Goal: Task Accomplishment & Management: Use online tool/utility

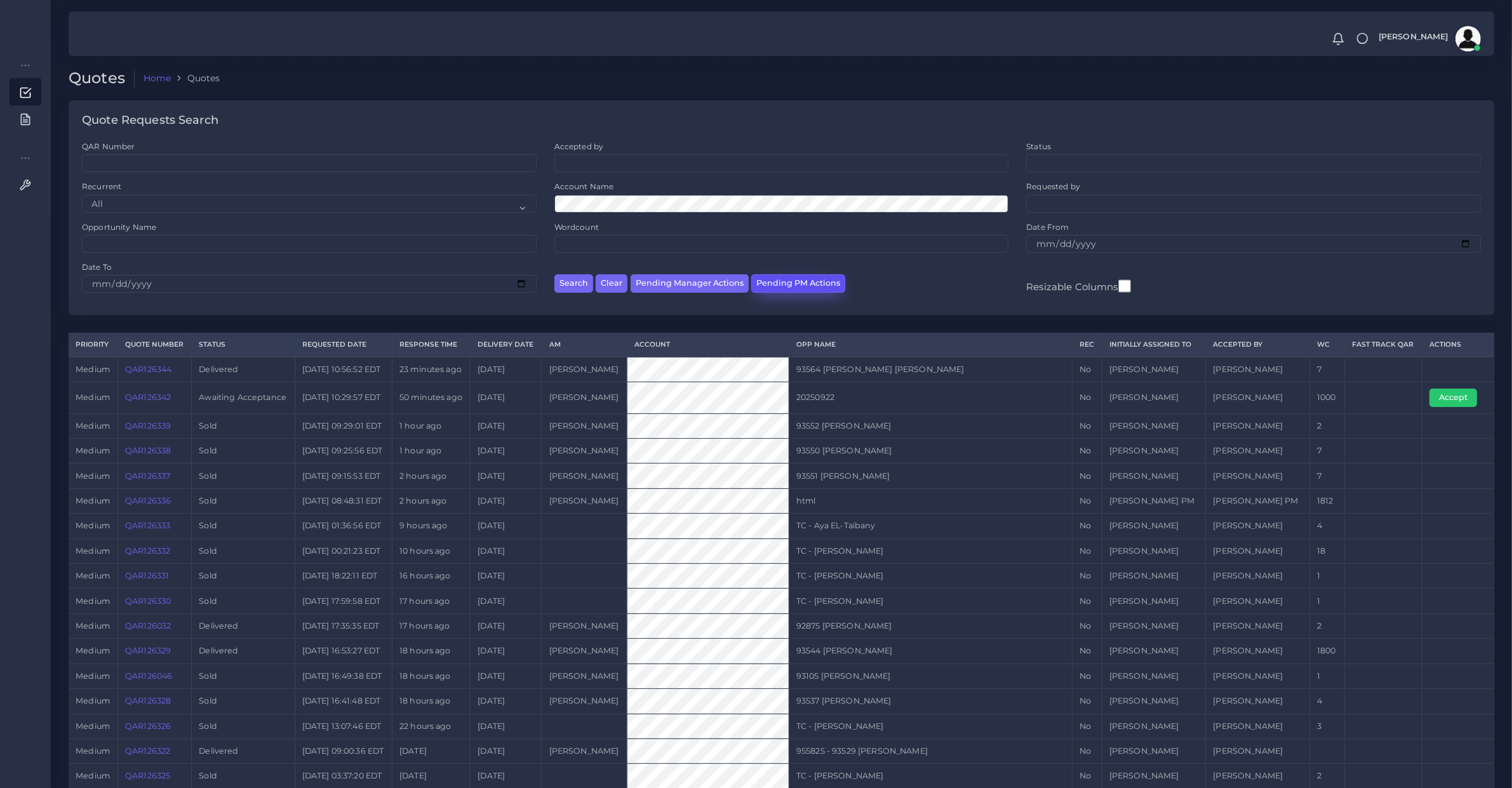
click at [808, 291] on button "Pending PM Actions" at bounding box center [798, 283] width 94 height 18
select select "awaiting_acceptance"
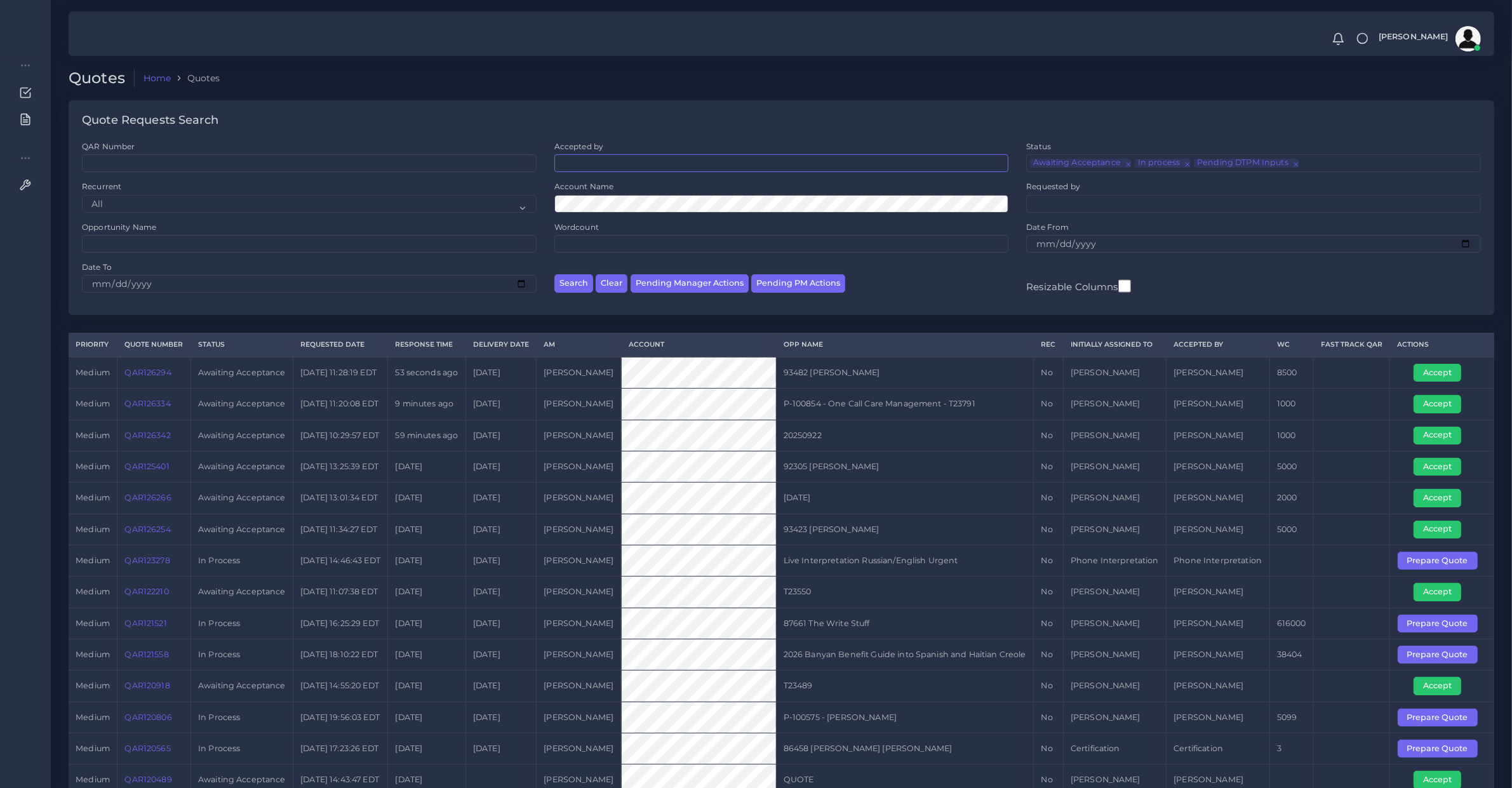
click at [622, 160] on ul at bounding box center [782, 161] width 454 height 14
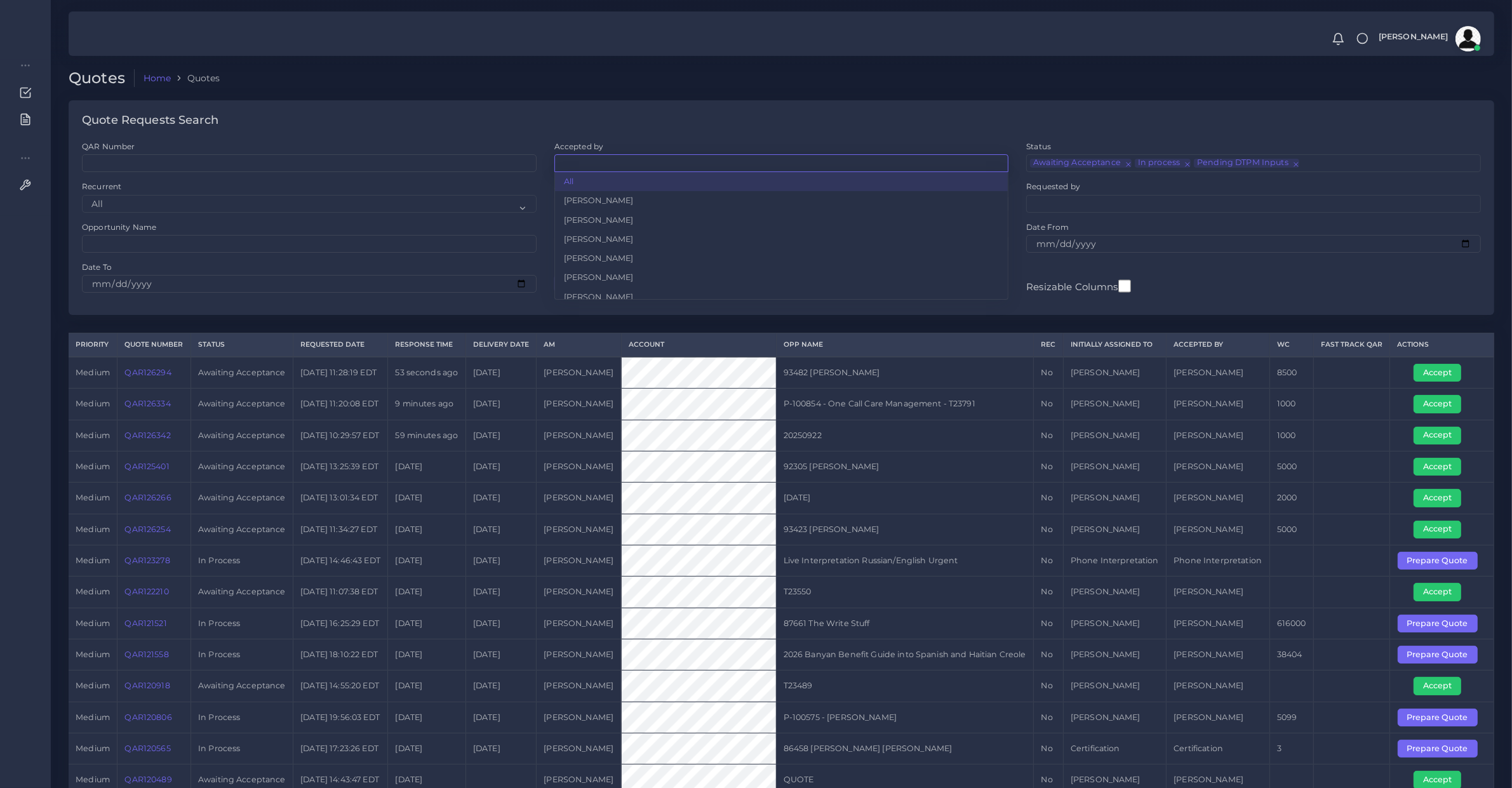
click at [622, 160] on ul at bounding box center [782, 161] width 454 height 14
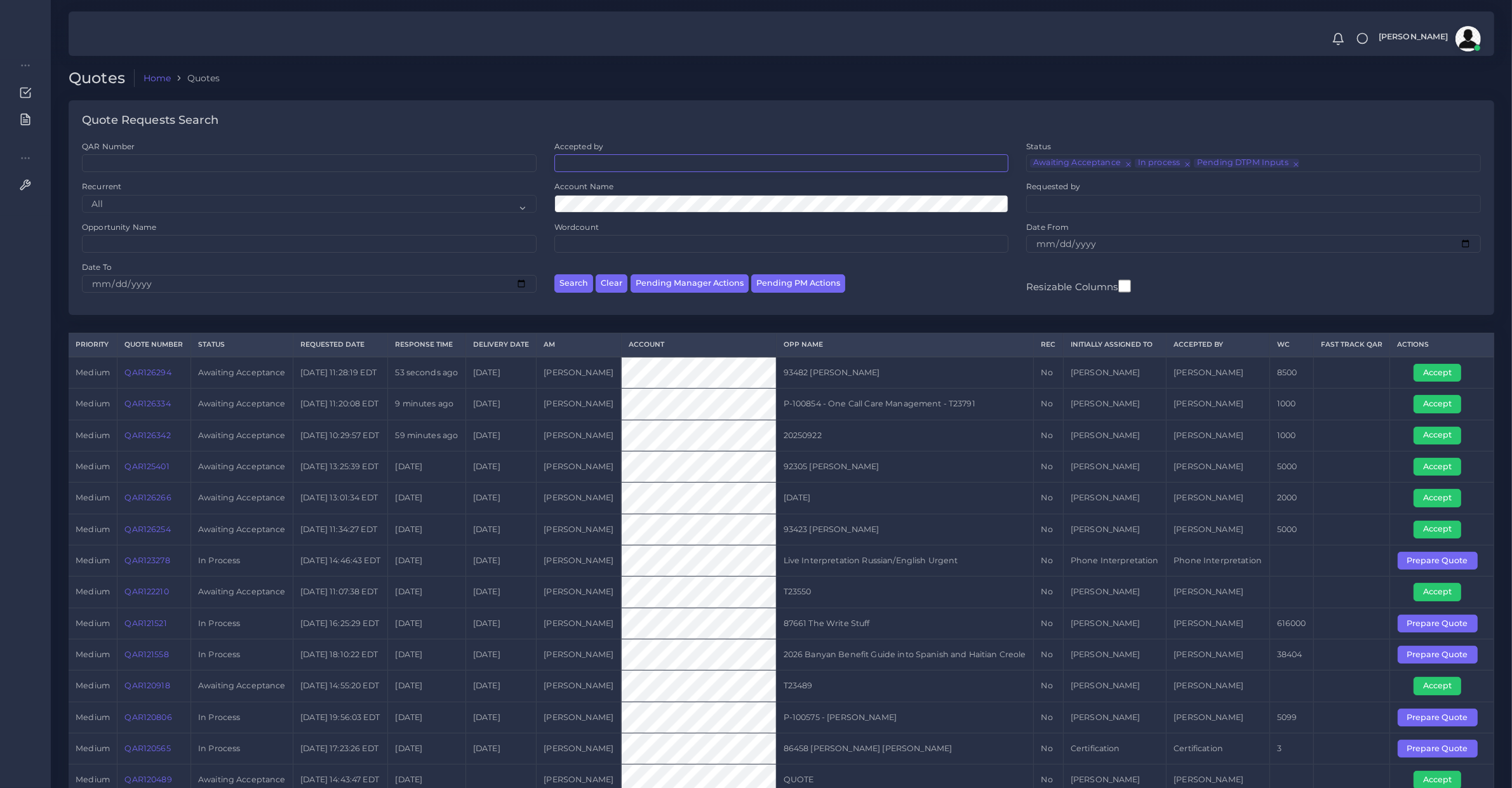
click at [596, 170] on span at bounding box center [782, 164] width 455 height 18
type input "diego"
click at [604, 111] on div "Quote Requests Search" at bounding box center [782, 120] width 1426 height 41
click at [617, 281] on button "Clear" at bounding box center [612, 283] width 32 height 18
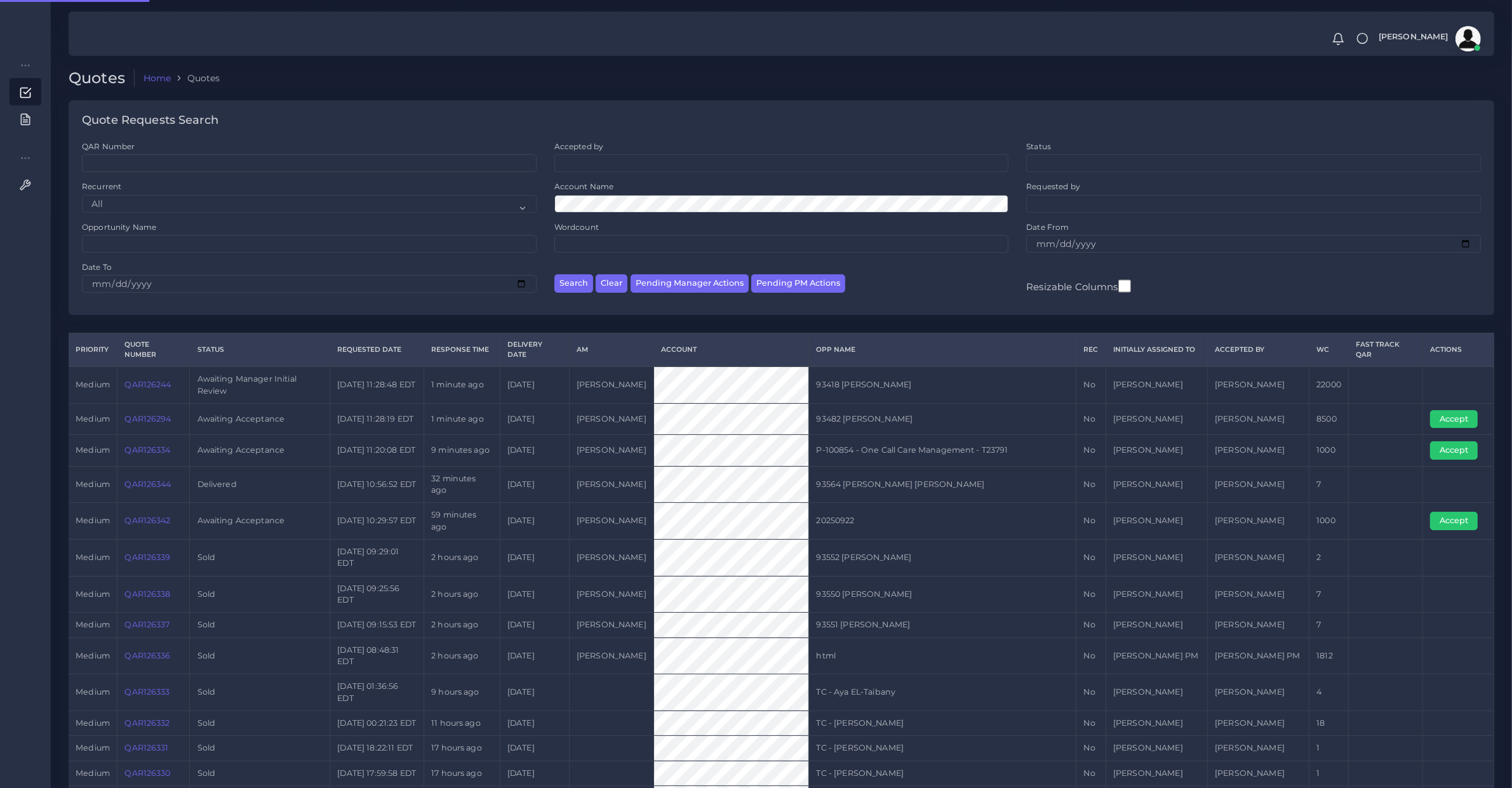
click at [624, 164] on ul at bounding box center [782, 161] width 454 height 14
type input "diego"
select select "ec861b7b-650a-131b-9f23-6026f33dfb44"
click at [579, 288] on button "Search" at bounding box center [574, 283] width 38 height 18
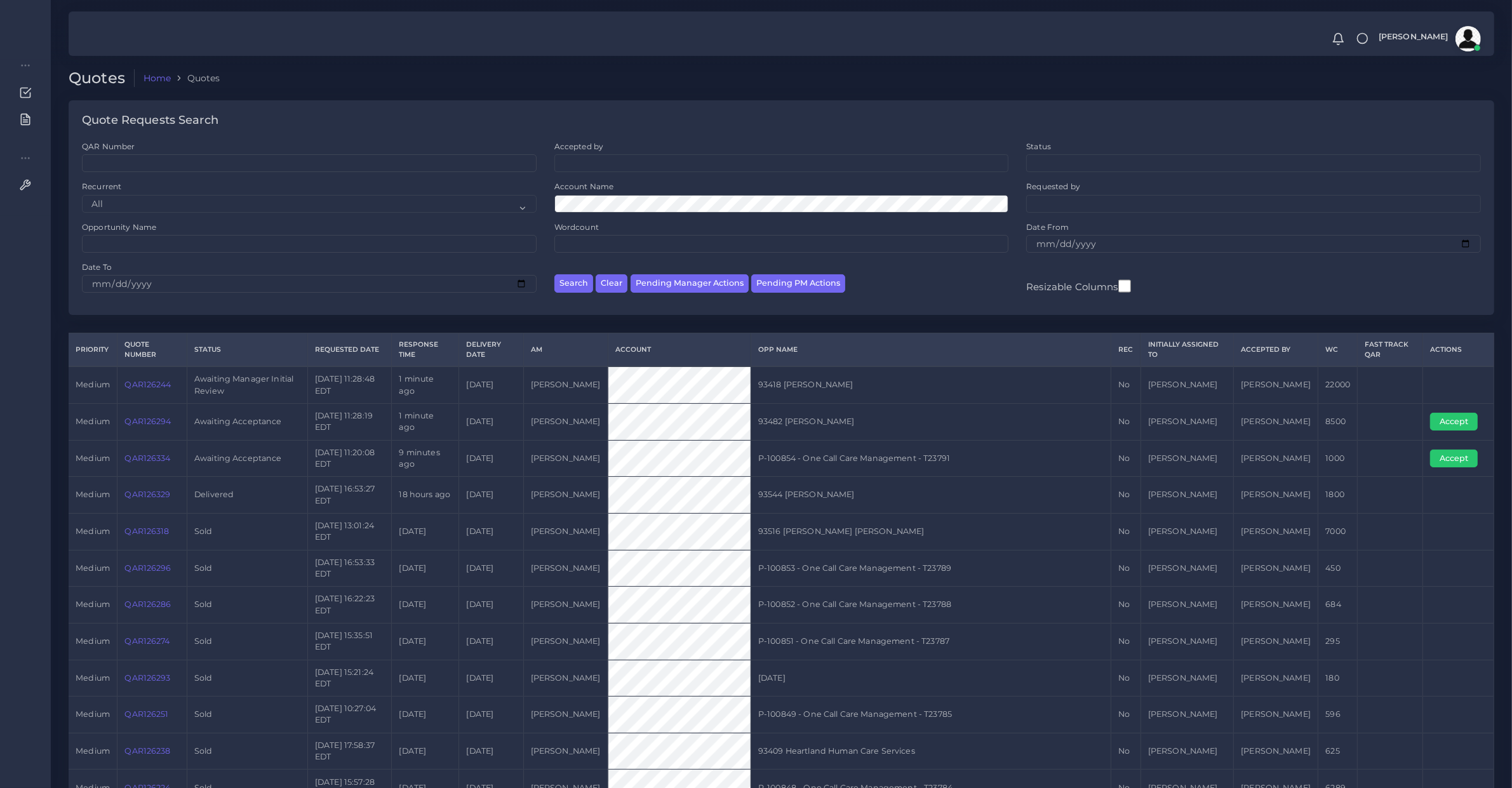
click at [150, 421] on link "QAR126294" at bounding box center [148, 422] width 46 height 10
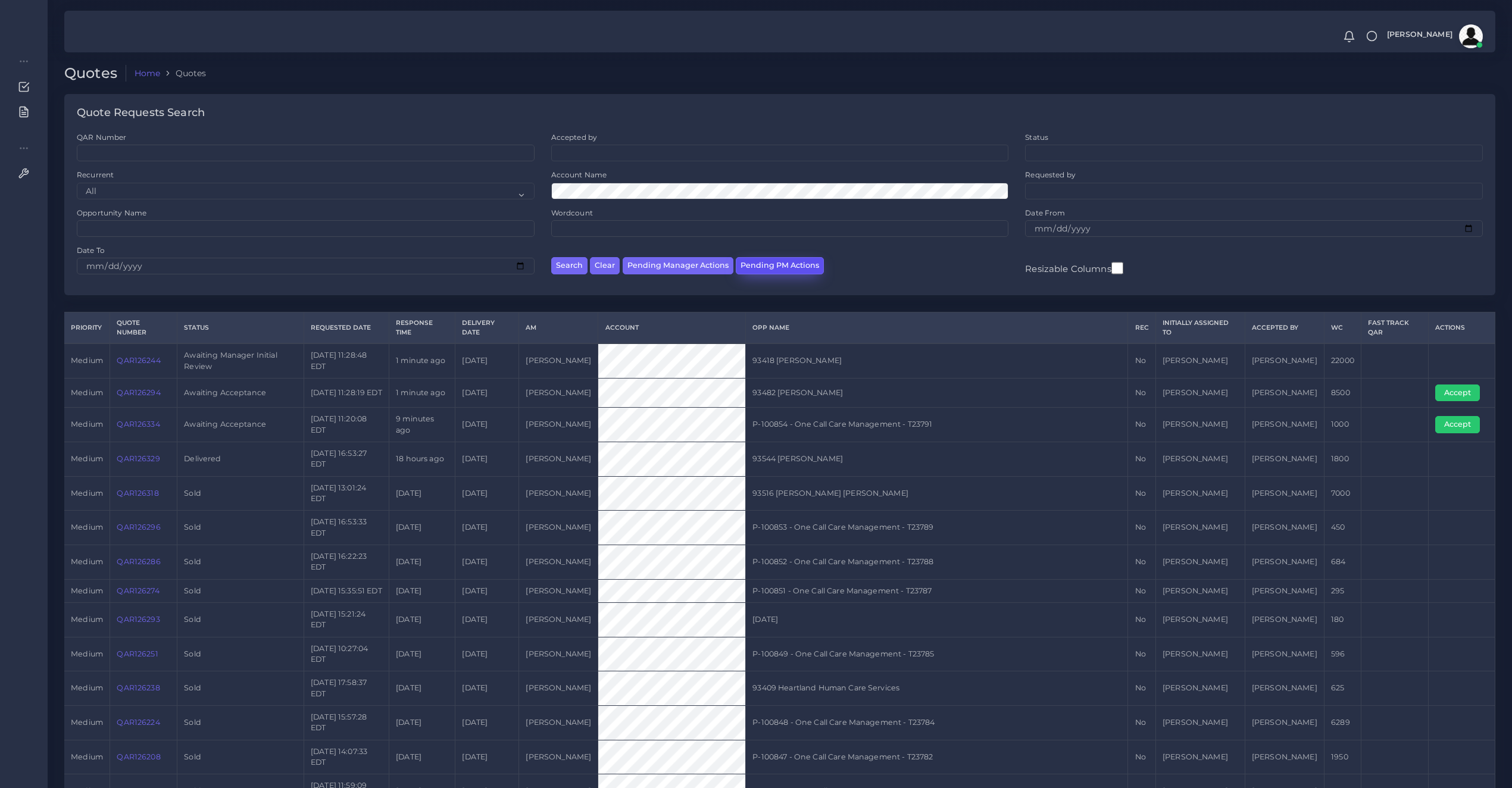
click at [766, 257] on button "Pending PM Actions" at bounding box center [779, 265] width 88 height 17
select select "awaiting_acceptance"
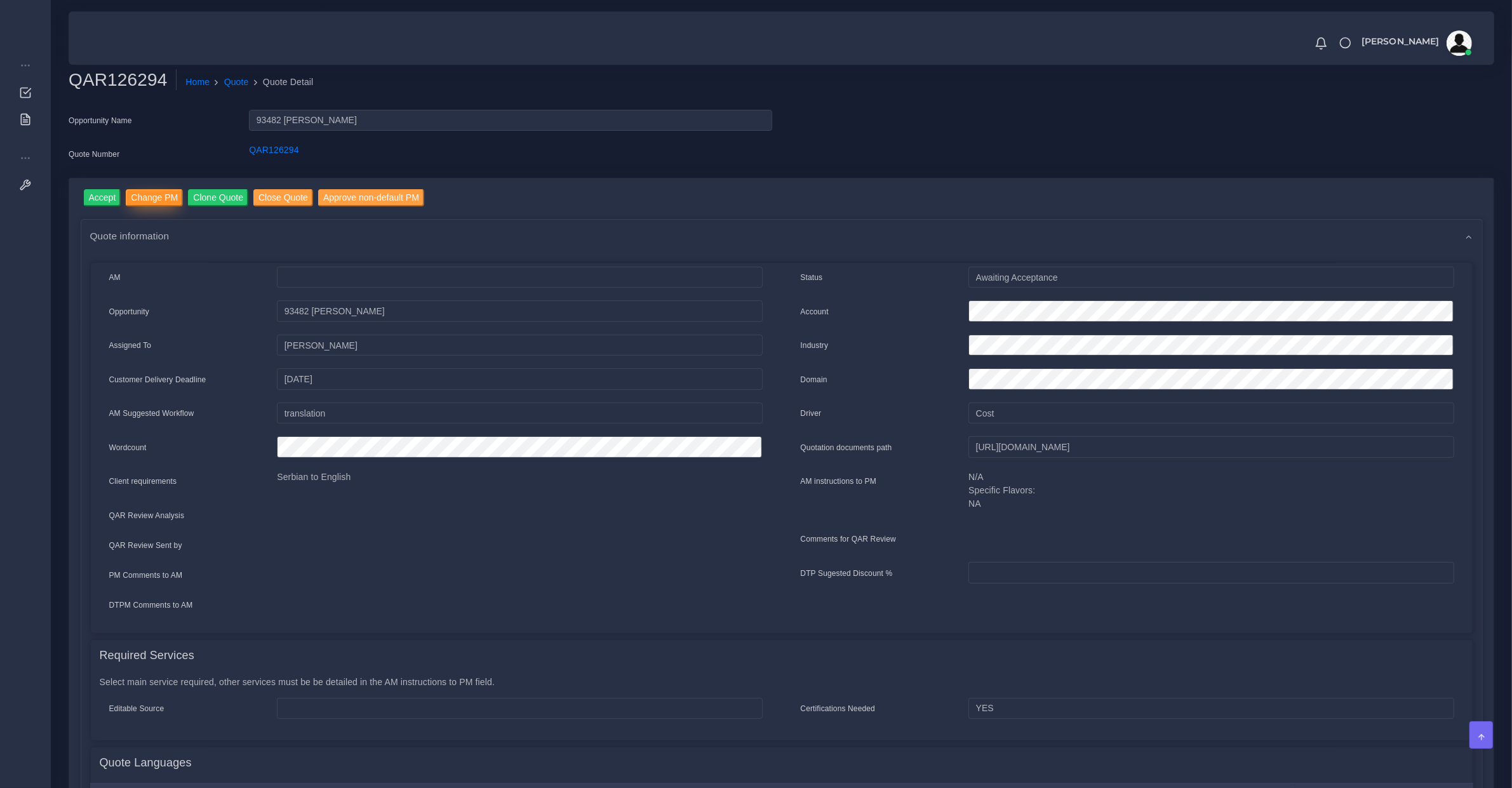
click at [142, 196] on input "Change PM" at bounding box center [154, 197] width 57 height 17
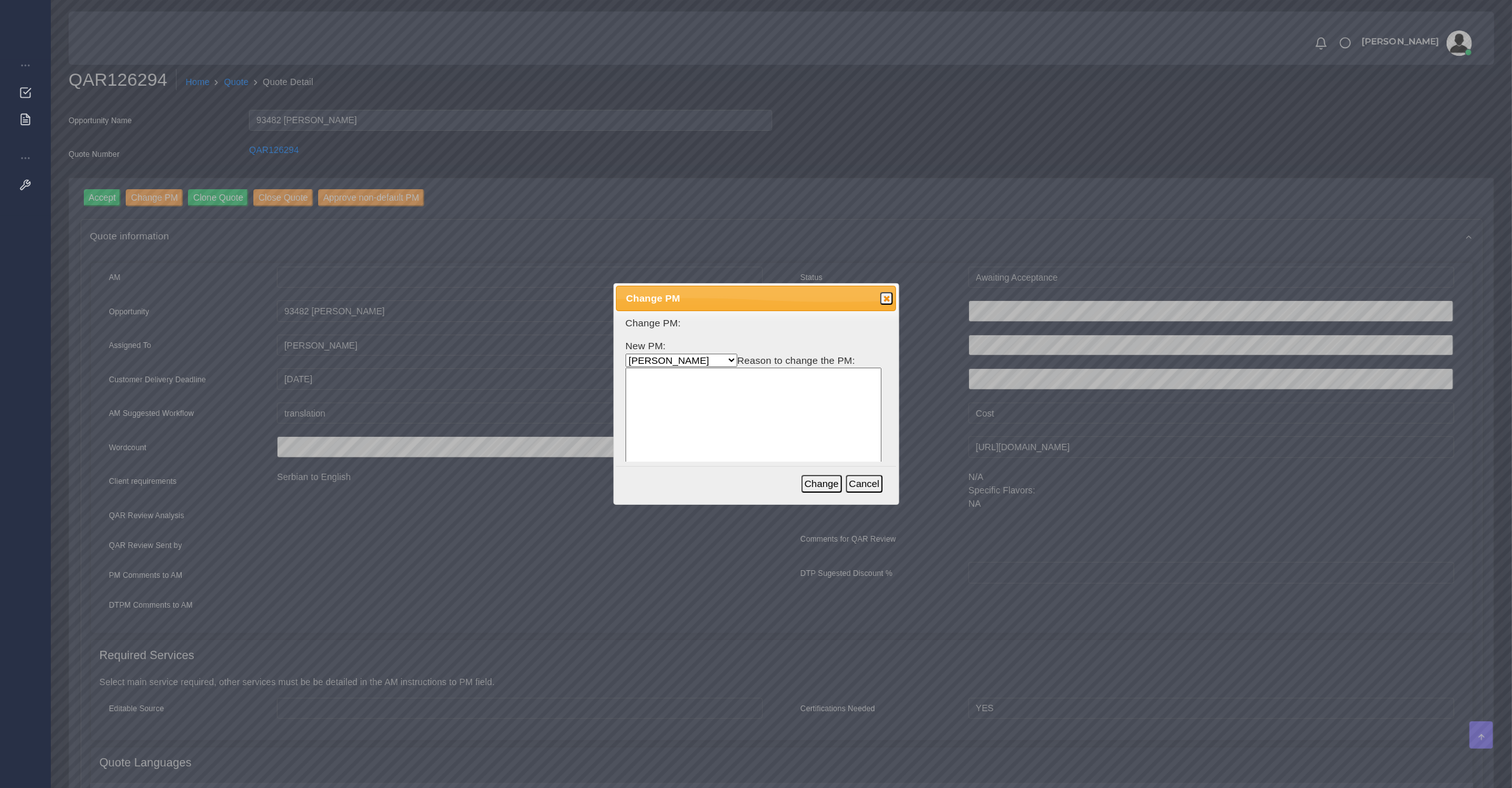
select select "53965373-4c25-f79f-28c7-55e5c69548ea"
type textarea "[PERSON_NAME] at full capacity"
click at [827, 479] on button "Change" at bounding box center [822, 484] width 41 height 18
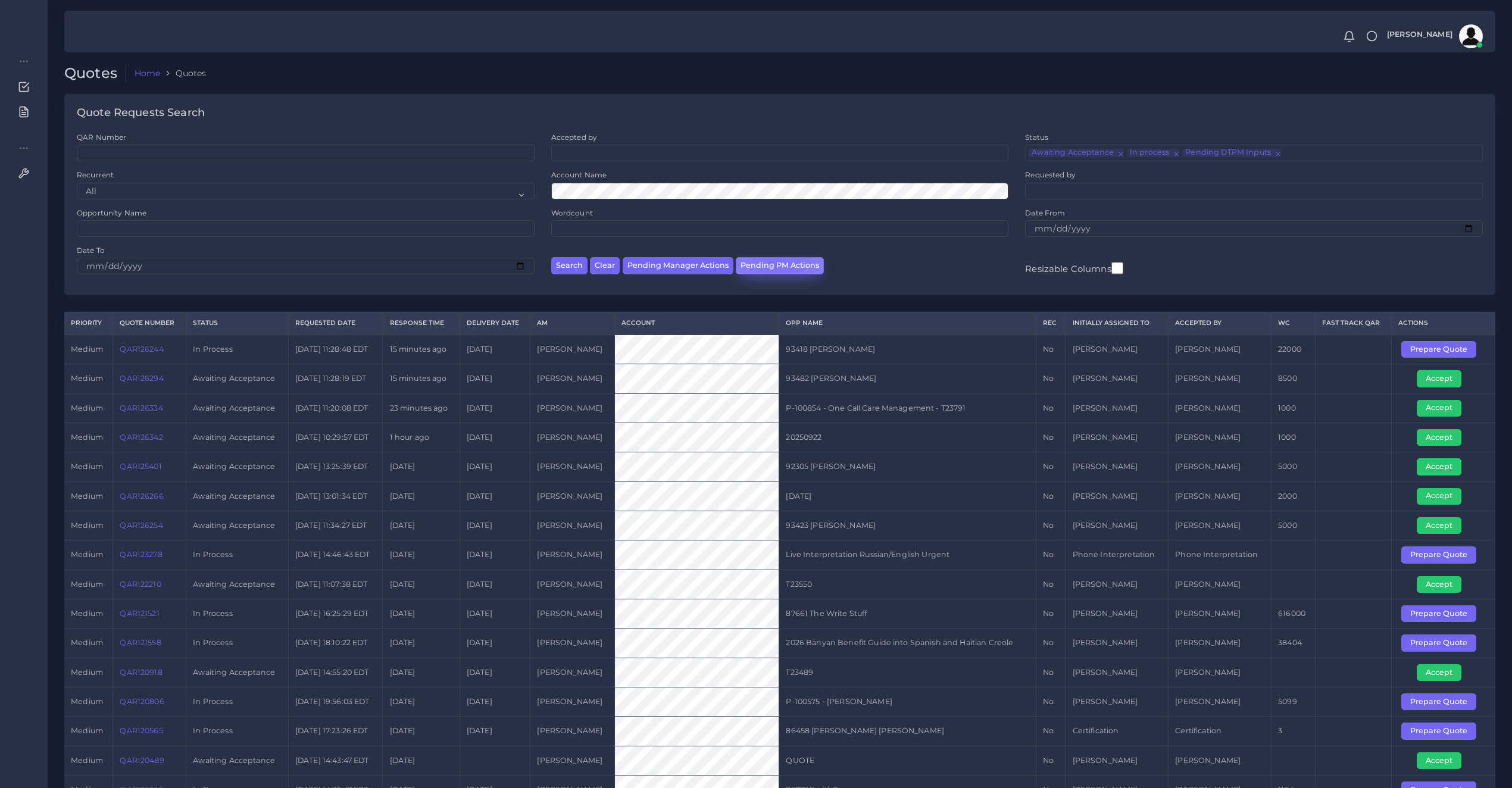
click at [777, 265] on button "Pending PM Actions" at bounding box center [779, 265] width 88 height 17
select select "awaiting_acceptance"
click at [144, 420] on td "QAR126334" at bounding box center [150, 408] width 73 height 29
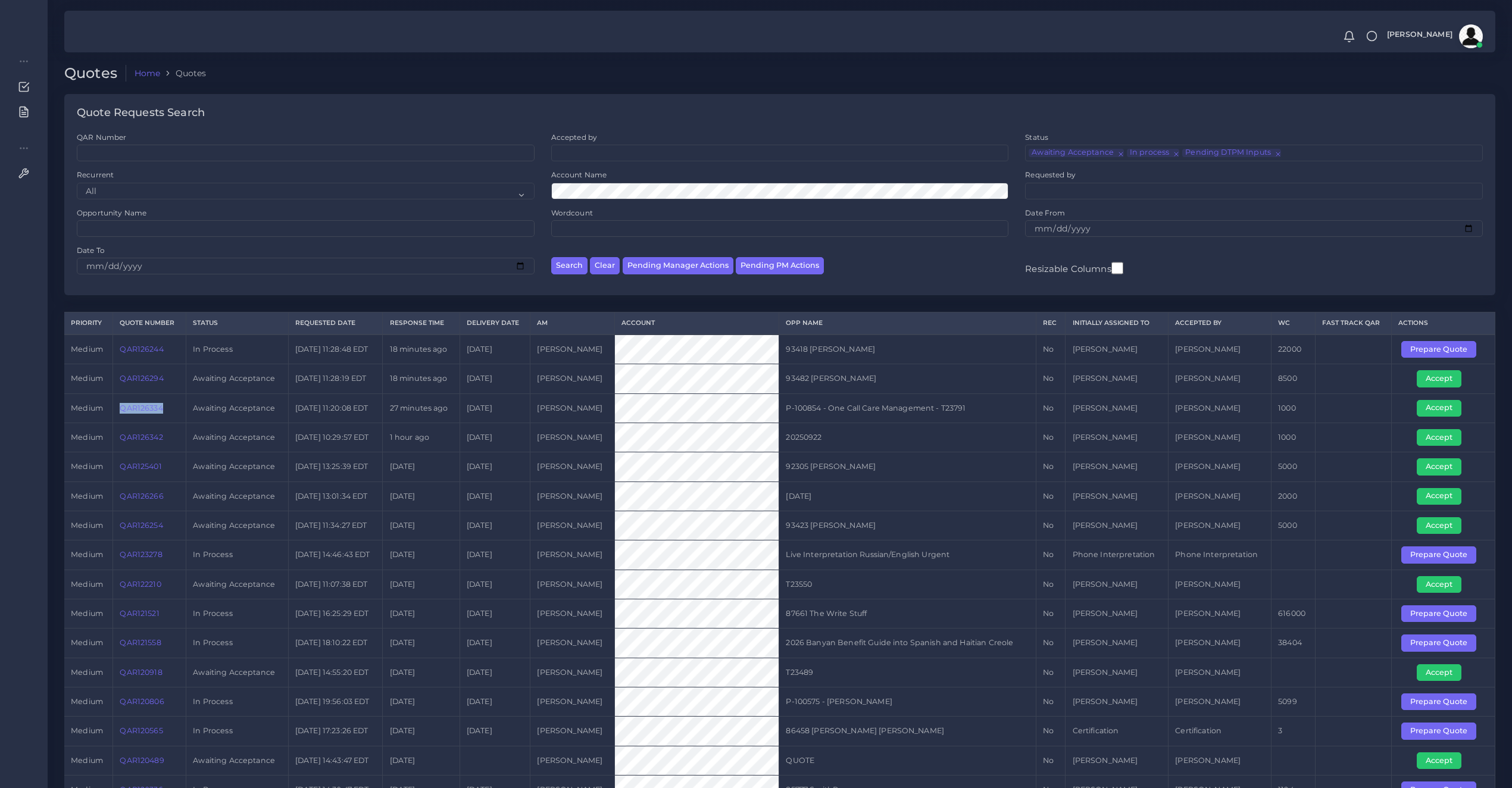
copy link "QAR126334"
click at [1430, 408] on button "Accept" at bounding box center [1438, 408] width 44 height 17
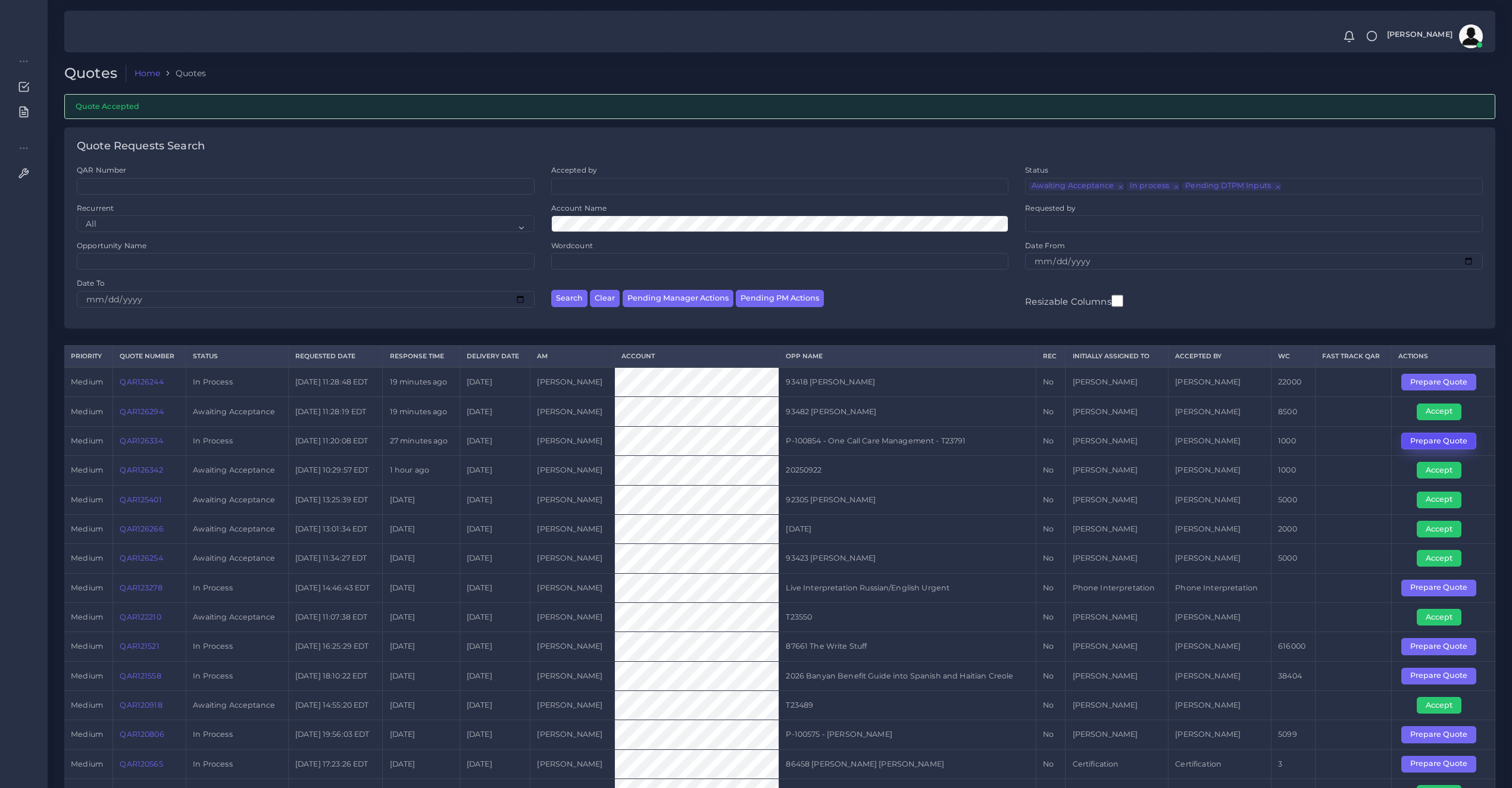
click at [1427, 442] on button "Prepare Quote" at bounding box center [1439, 441] width 75 height 17
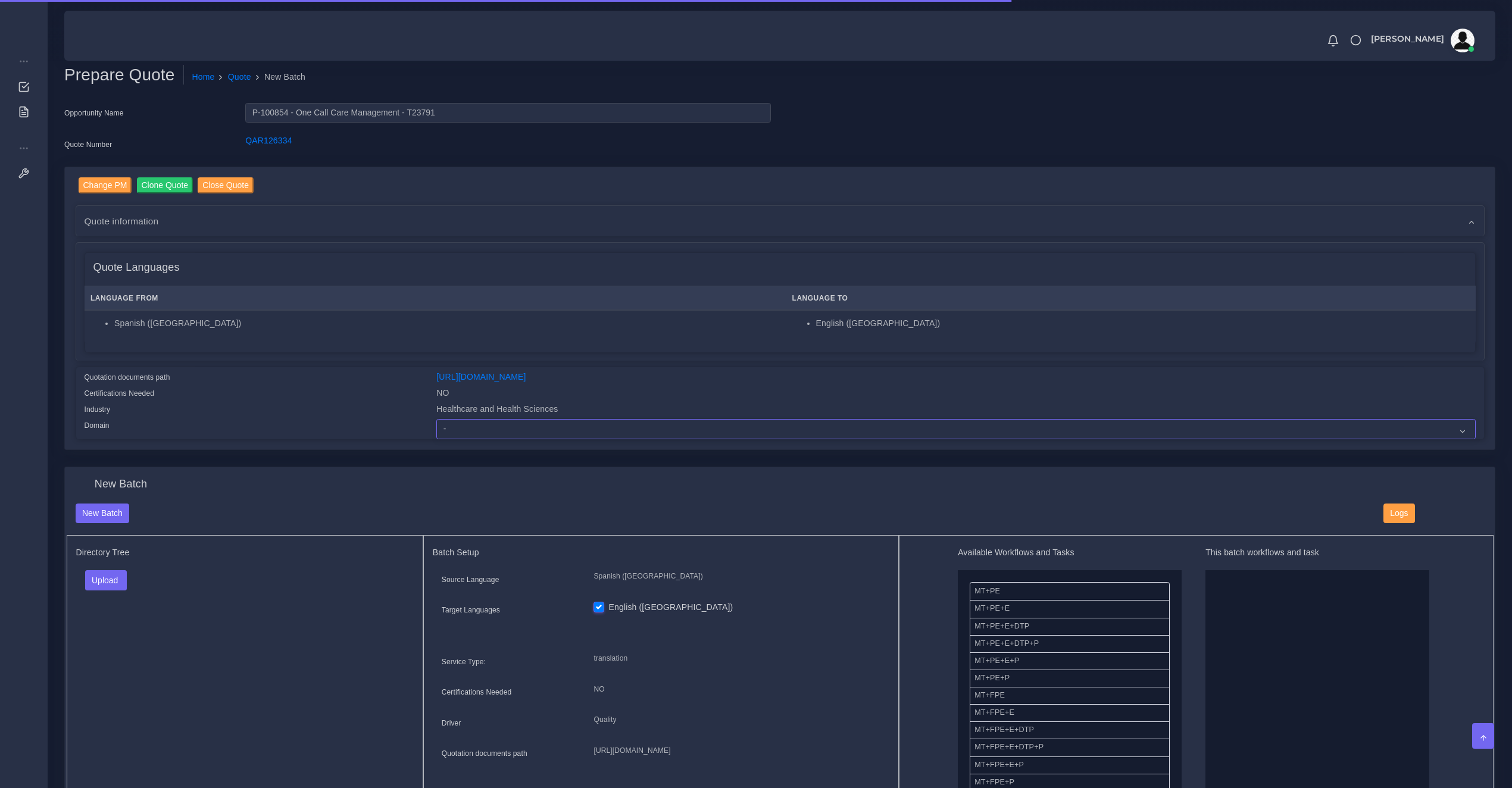
click at [480, 432] on select "- Advertising and Media Agriculture, Forestry and Fishing Architecture, Buildin…" at bounding box center [956, 429] width 1039 height 20
select select "Healthcare and Health Sciences"
click at [437, 419] on select "- Advertising and Media Agriculture, Forestry and Fishing Architecture, Buildin…" at bounding box center [956, 429] width 1039 height 20
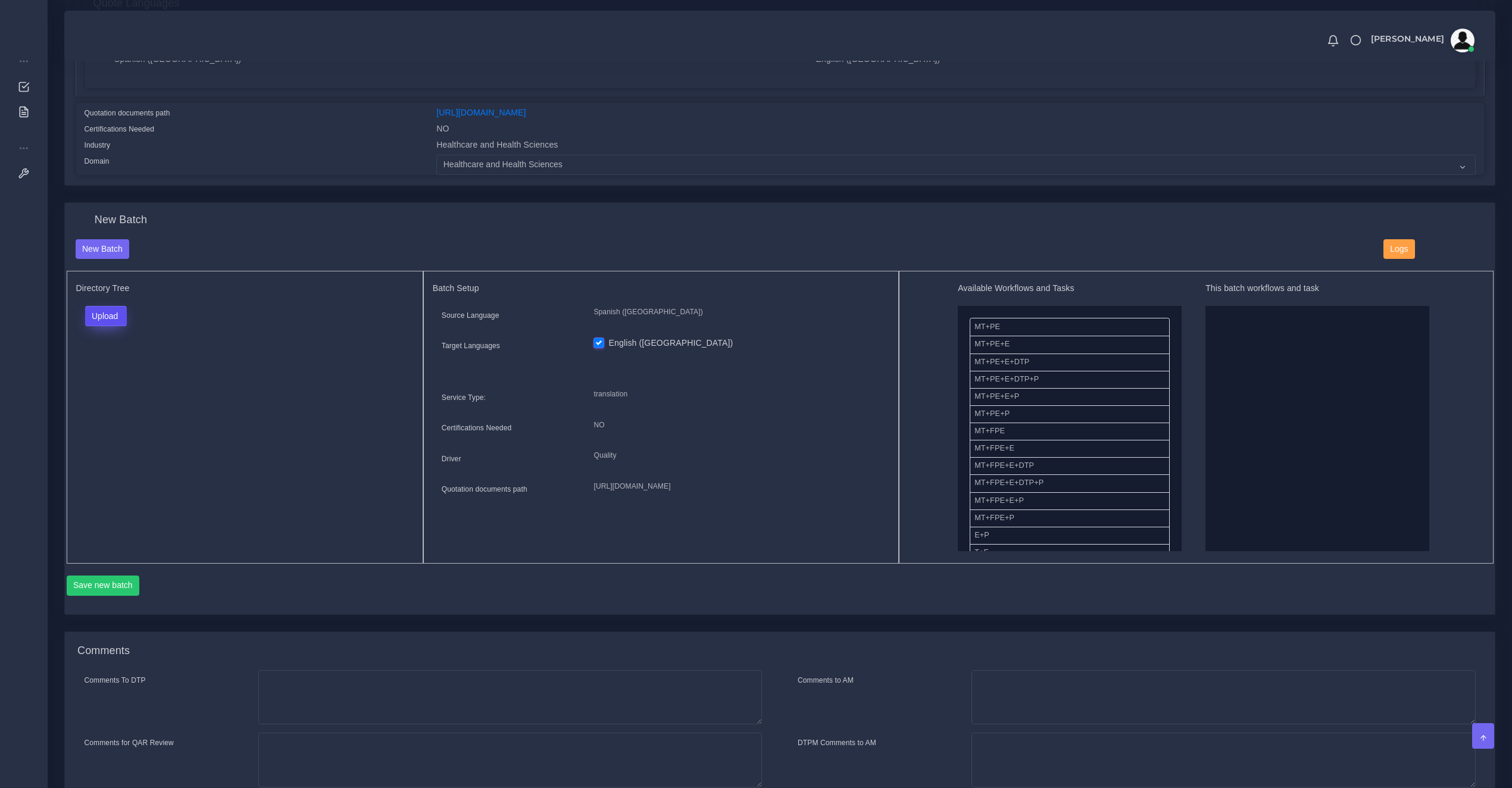
click at [114, 322] on button "Upload" at bounding box center [106, 316] width 42 height 20
click at [108, 363] on label "Files" at bounding box center [126, 362] width 82 height 15
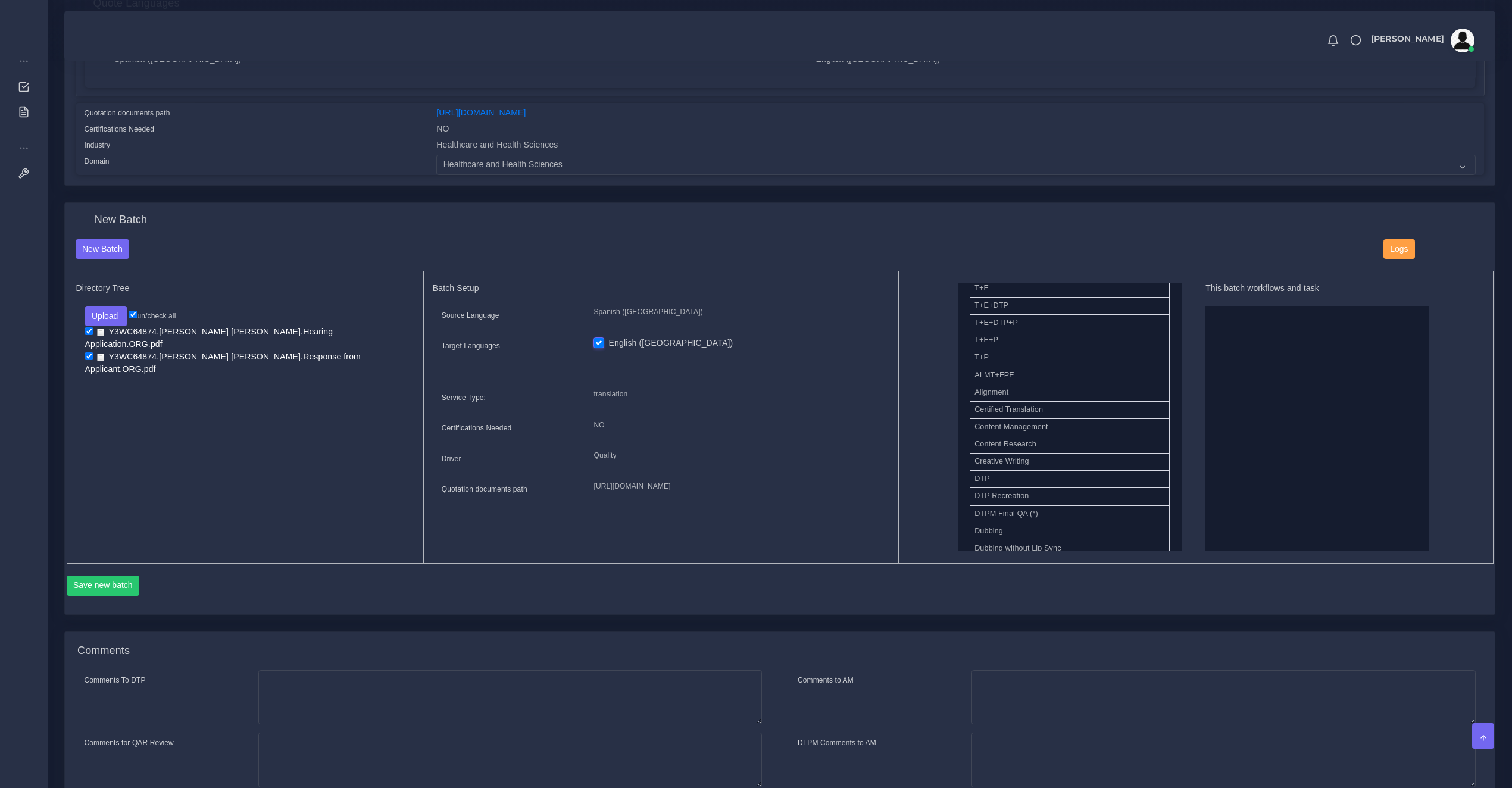
drag, startPoint x: 1260, startPoint y: 433, endPoint x: 1311, endPoint y: 403, distance: 59.2
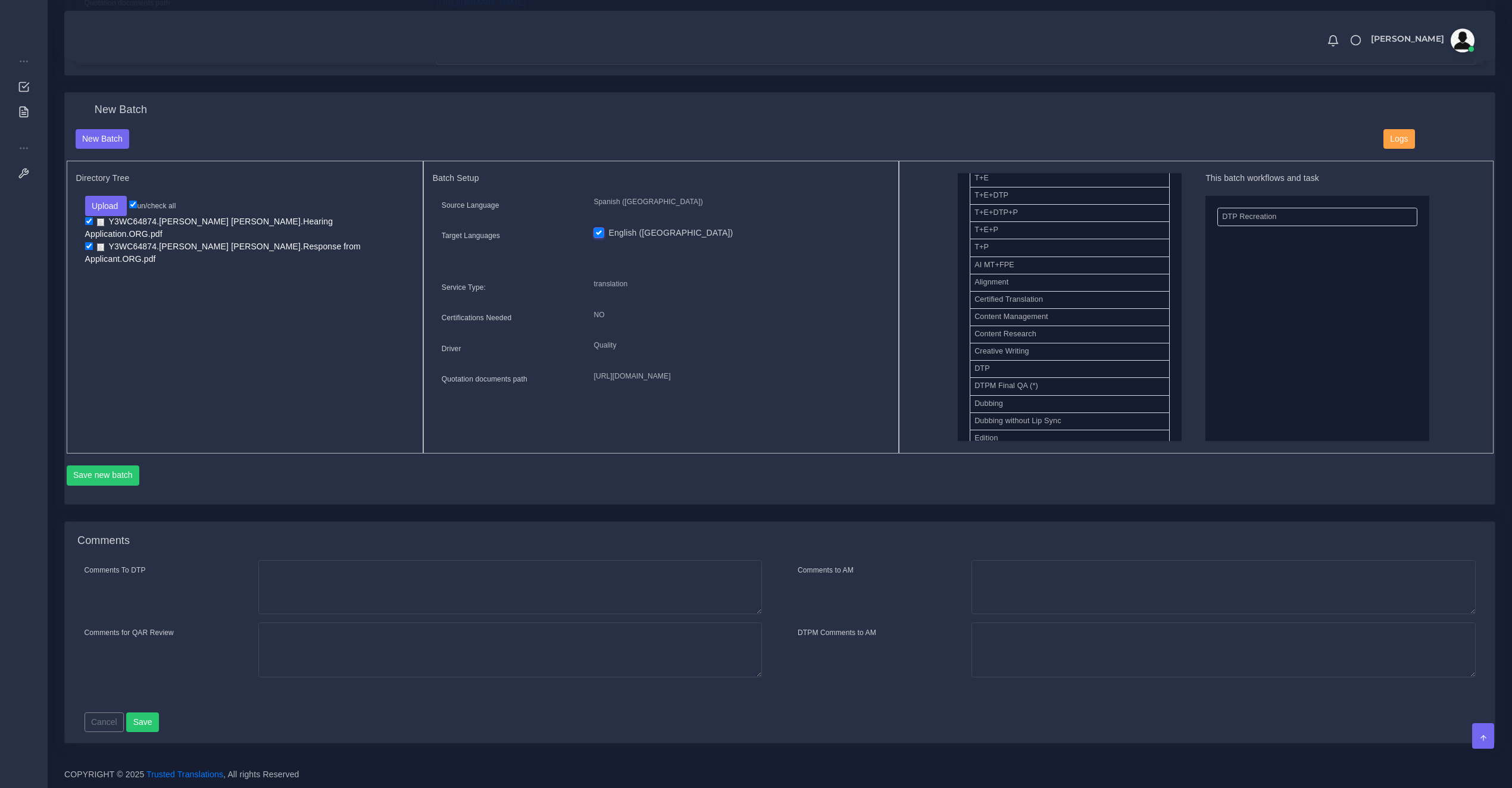
drag, startPoint x: 1291, startPoint y: 319, endPoint x: 1302, endPoint y: 319, distance: 11.0
click at [116, 466] on button "Save new batch" at bounding box center [103, 476] width 73 height 20
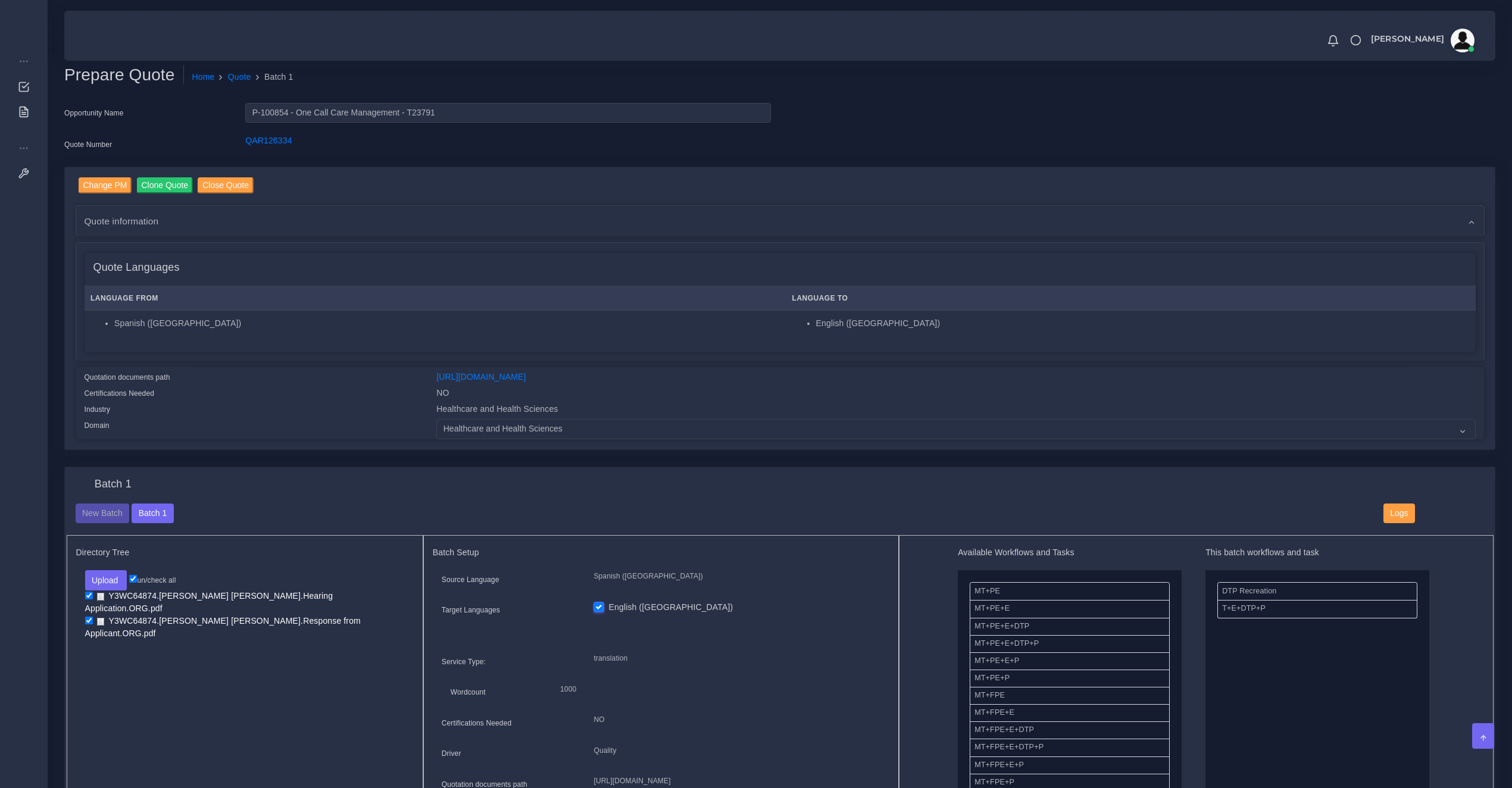
click at [1063, 216] on div "Quote information" at bounding box center [780, 221] width 1408 height 30
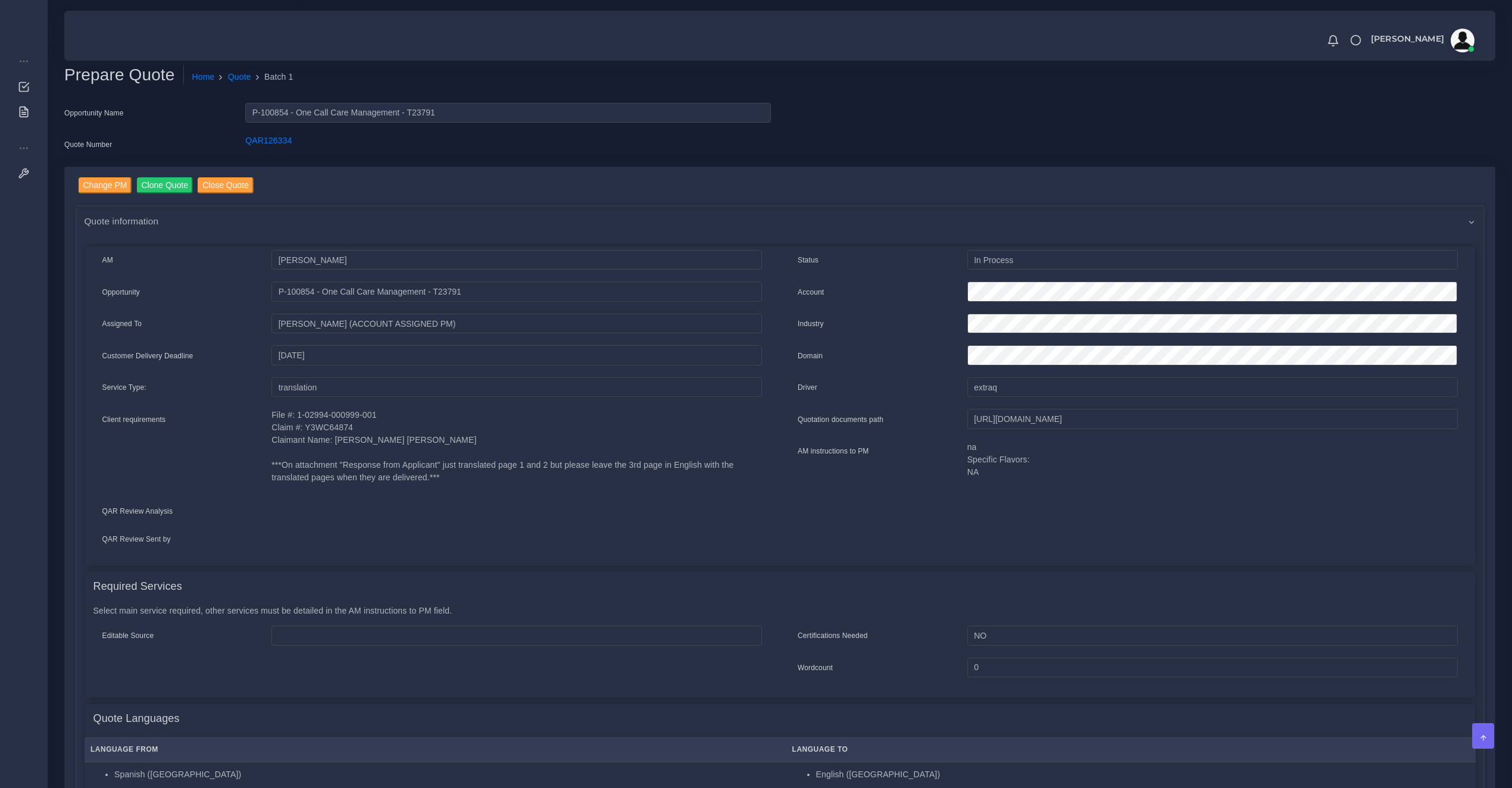
click at [1063, 216] on div "Quote information" at bounding box center [780, 221] width 1408 height 30
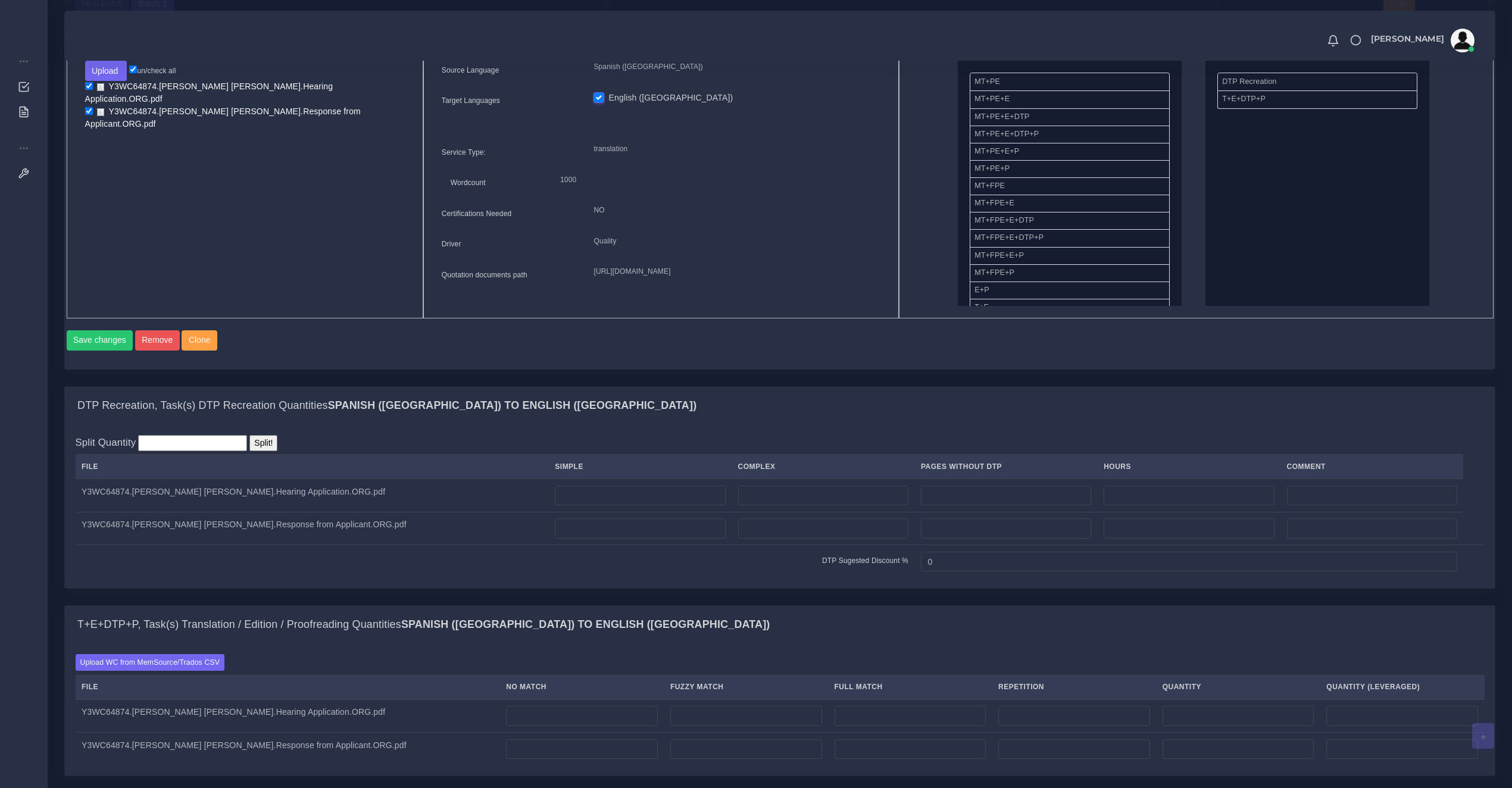
scroll to position [641, 0]
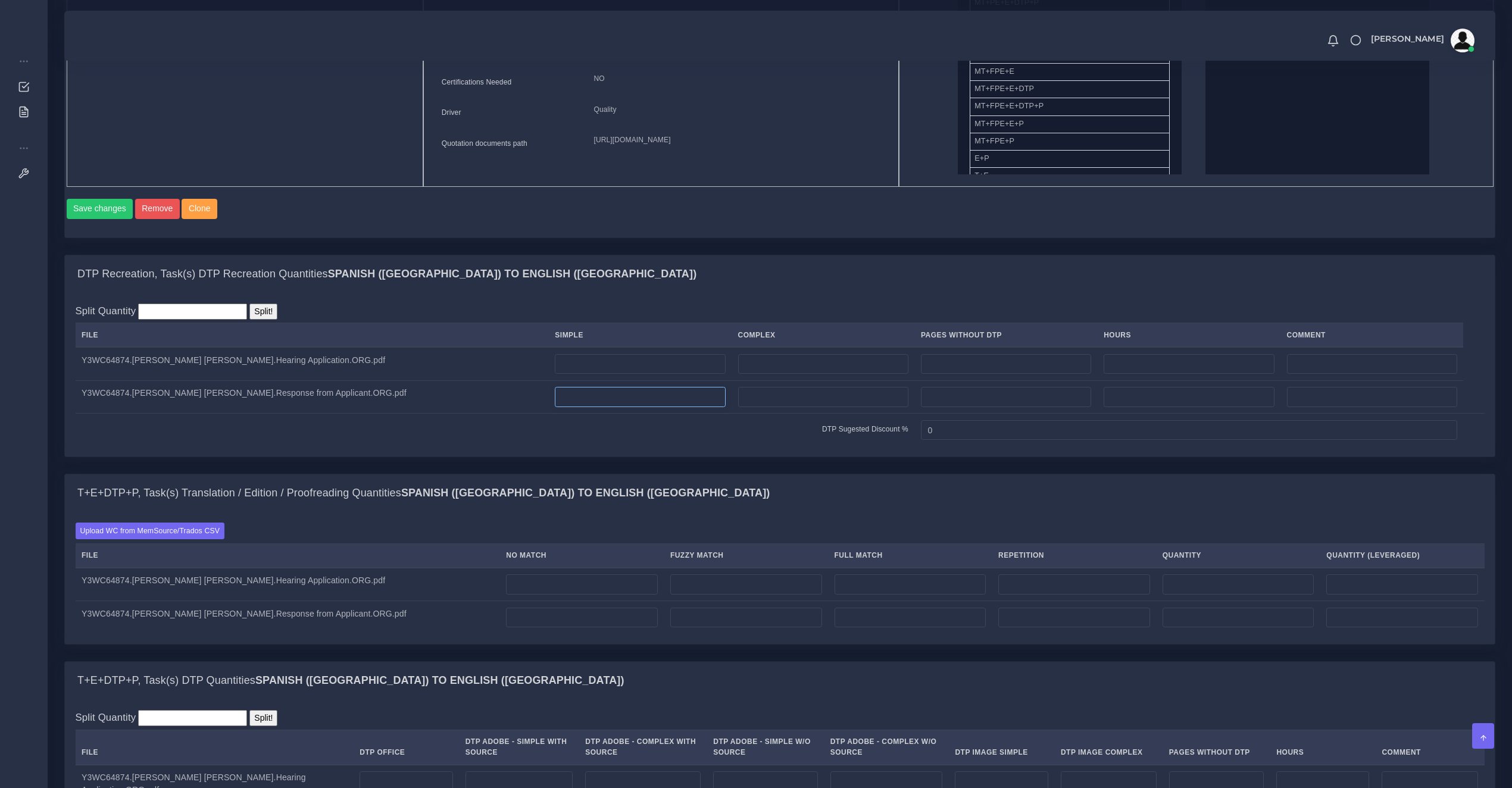
click at [555, 407] on input "number" at bounding box center [640, 397] width 171 height 20
click at [555, 374] on input "number" at bounding box center [640, 364] width 171 height 20
type input "1"
click at [506, 594] on input "number" at bounding box center [582, 584] width 152 height 20
type input "400"
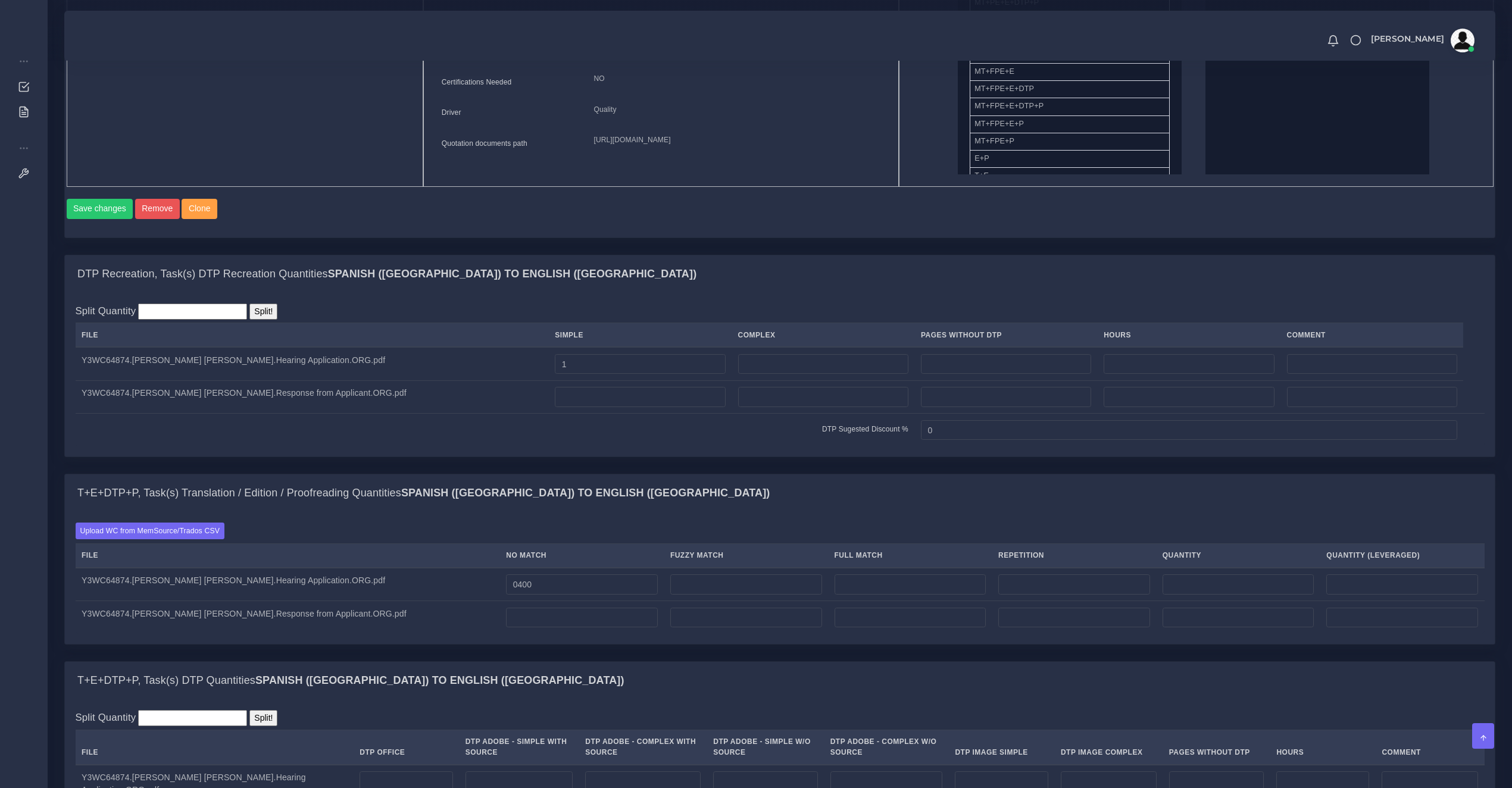
type input "400"
click at [570, 628] on input "number" at bounding box center [582, 617] width 152 height 20
type input "150"
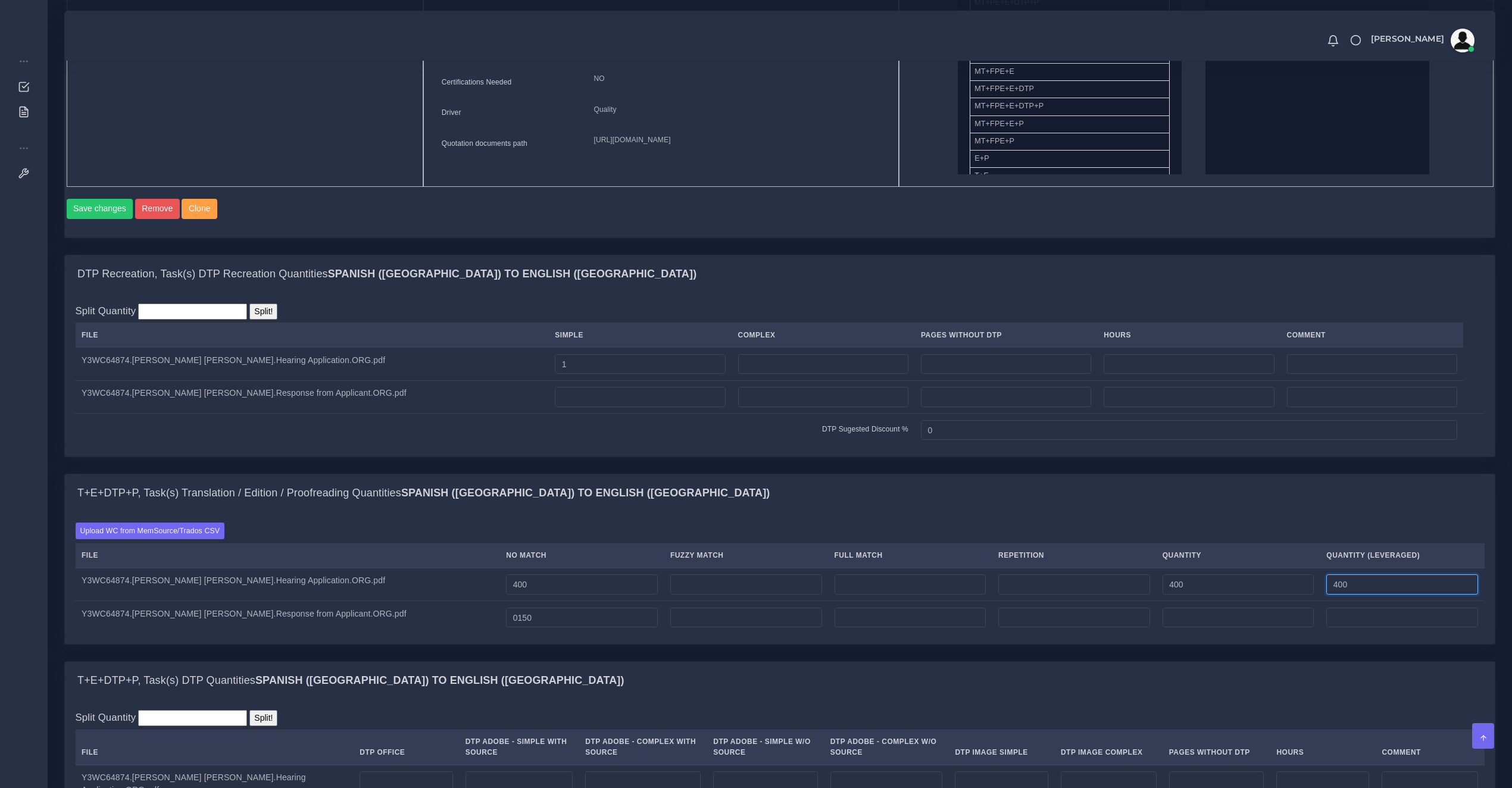
type input "150"
click at [560, 601] on td "400" at bounding box center [582, 584] width 165 height 33
click at [546, 594] on input "400" at bounding box center [582, 584] width 152 height 20
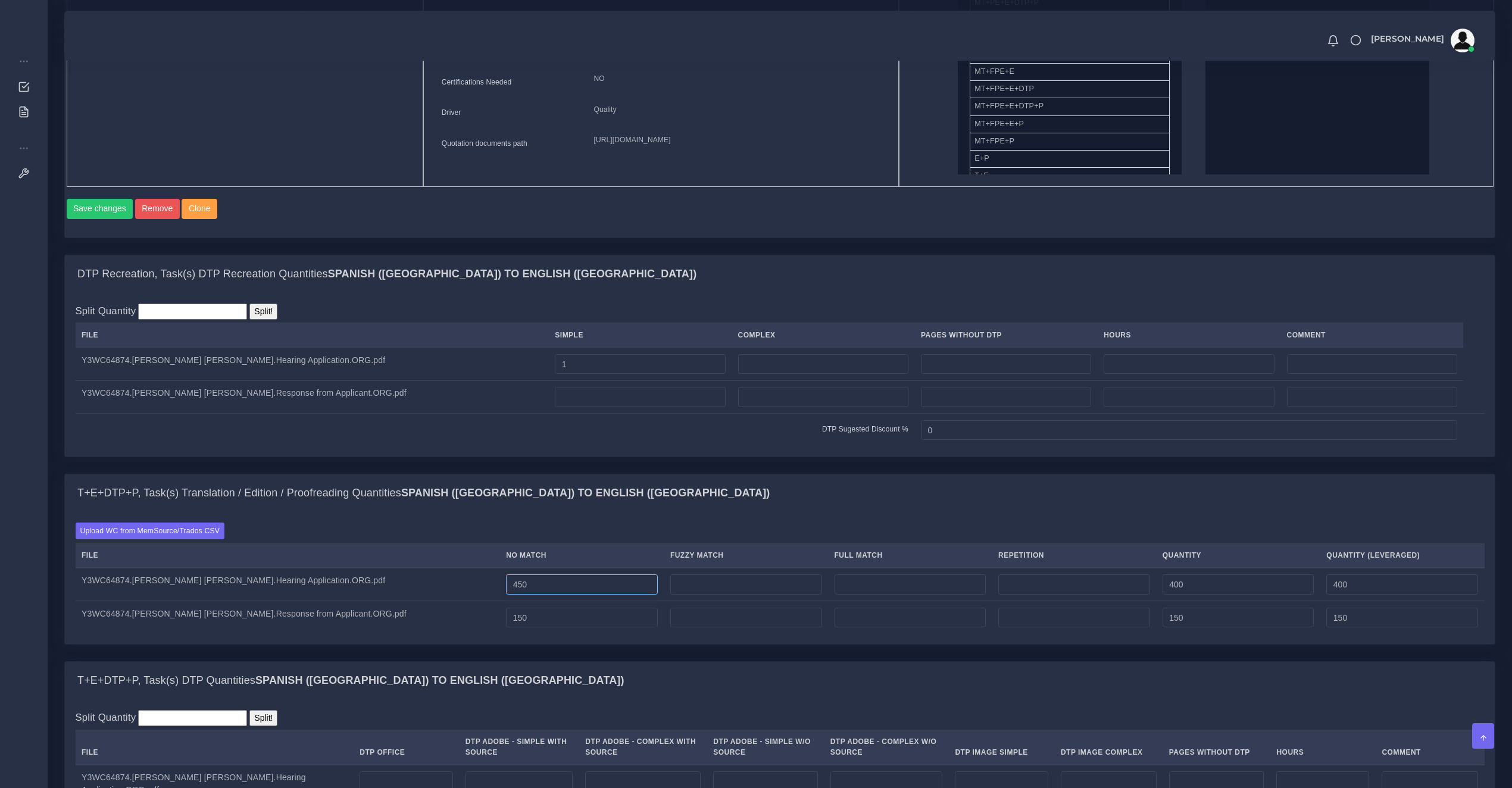
type input "450"
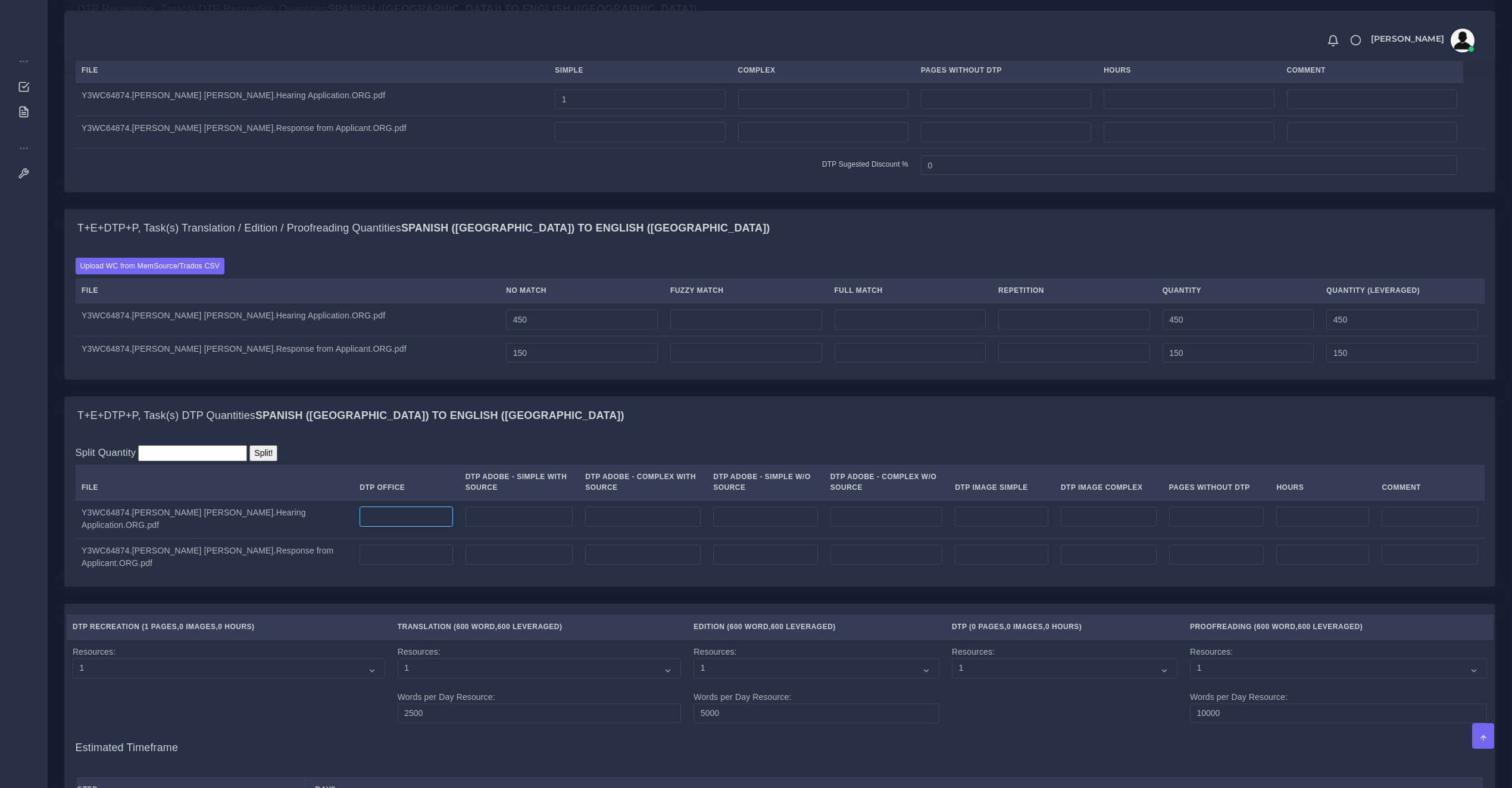
click at [365, 527] on input "number" at bounding box center [406, 516] width 93 height 20
type input "1"
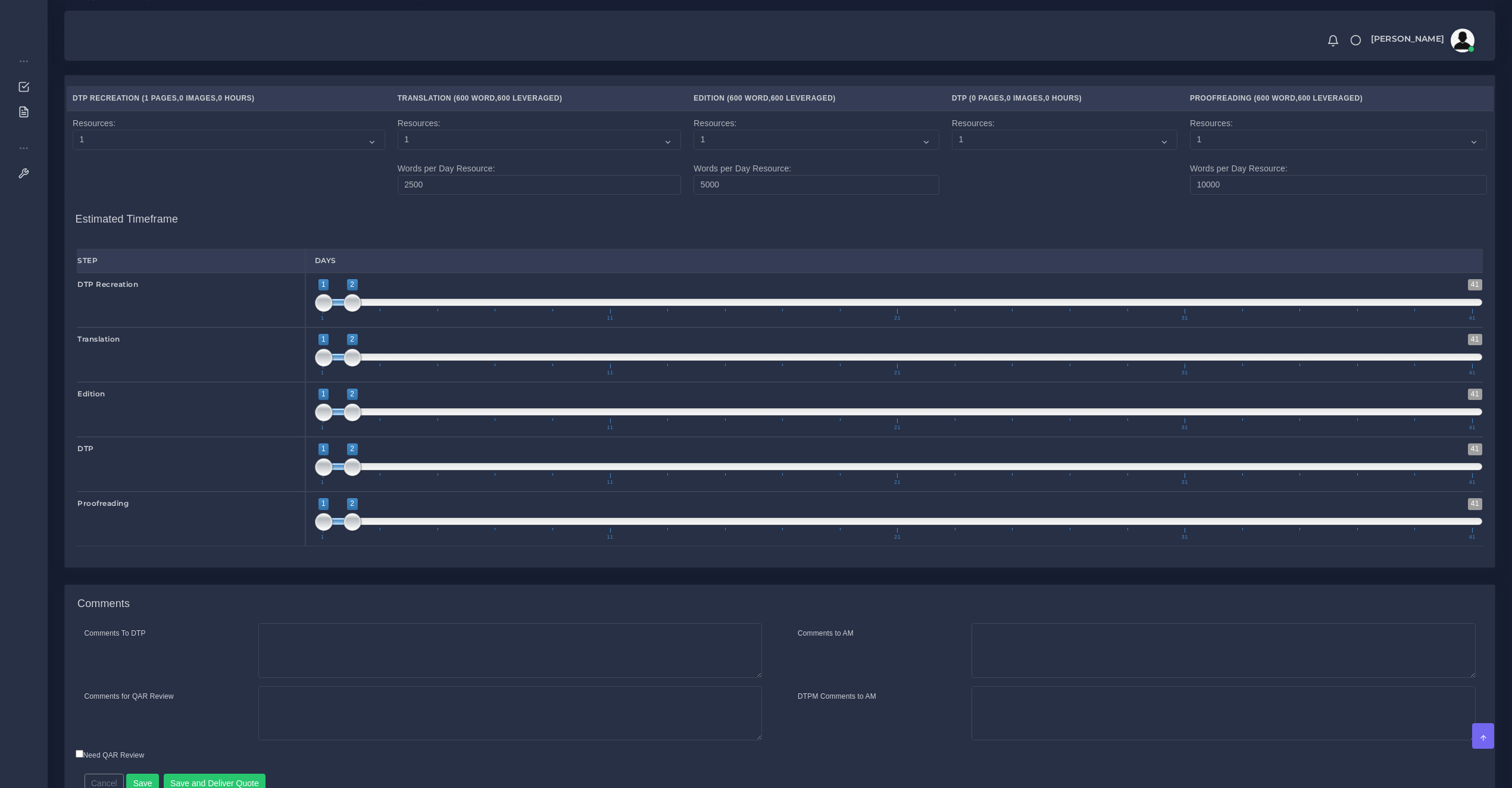
scroll to position [1514, 0]
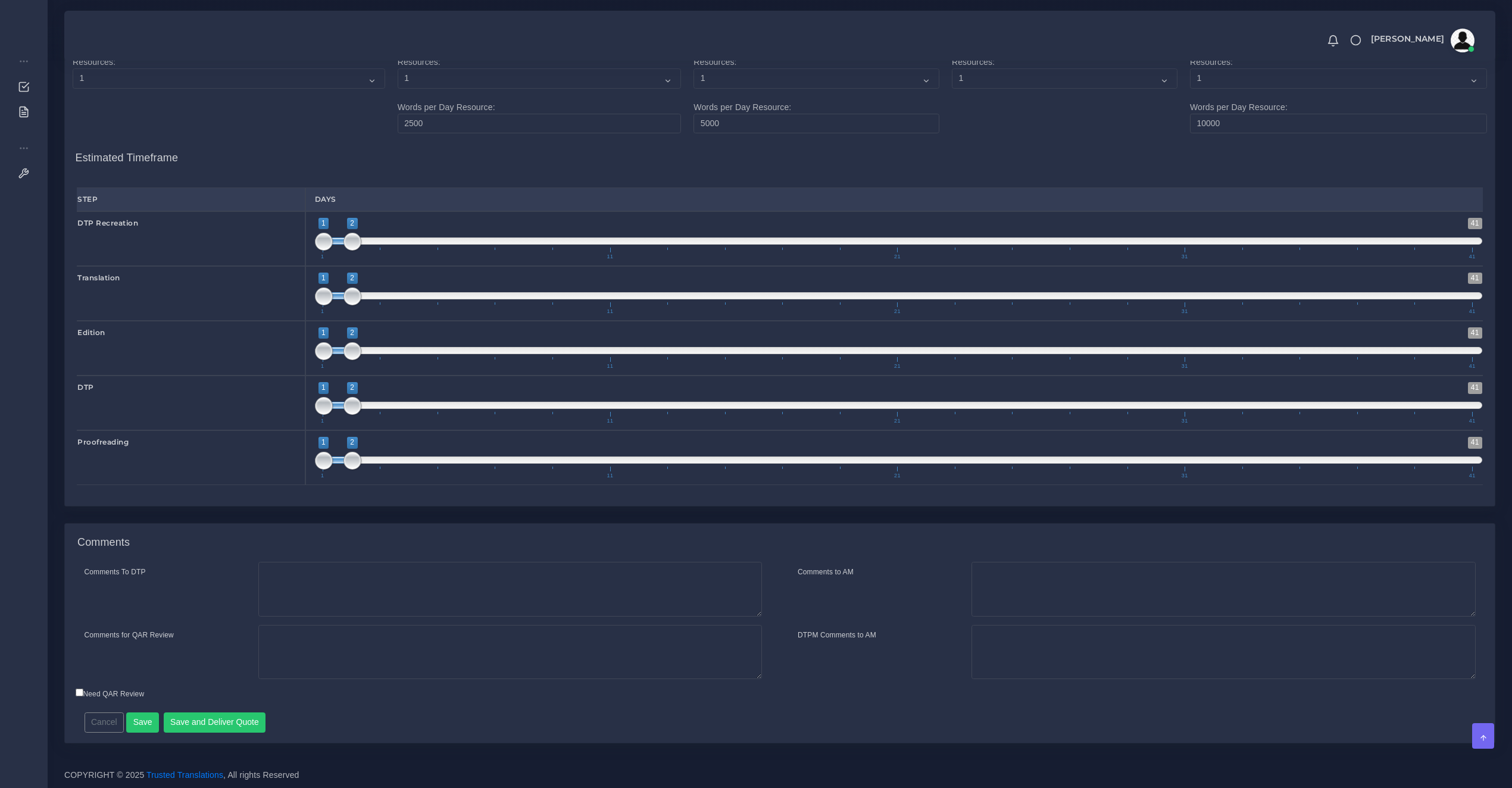
drag, startPoint x: 351, startPoint y: 226, endPoint x: 299, endPoint y: 236, distance: 53.0
click at [301, 234] on div "DTP Recreation 1 41 1 2 1 — 2 1 11 21 31 41 1;2" at bounding box center [779, 238] width 1424 height 55
click at [220, 713] on button "Save and Deliver Quote" at bounding box center [215, 722] width 102 height 20
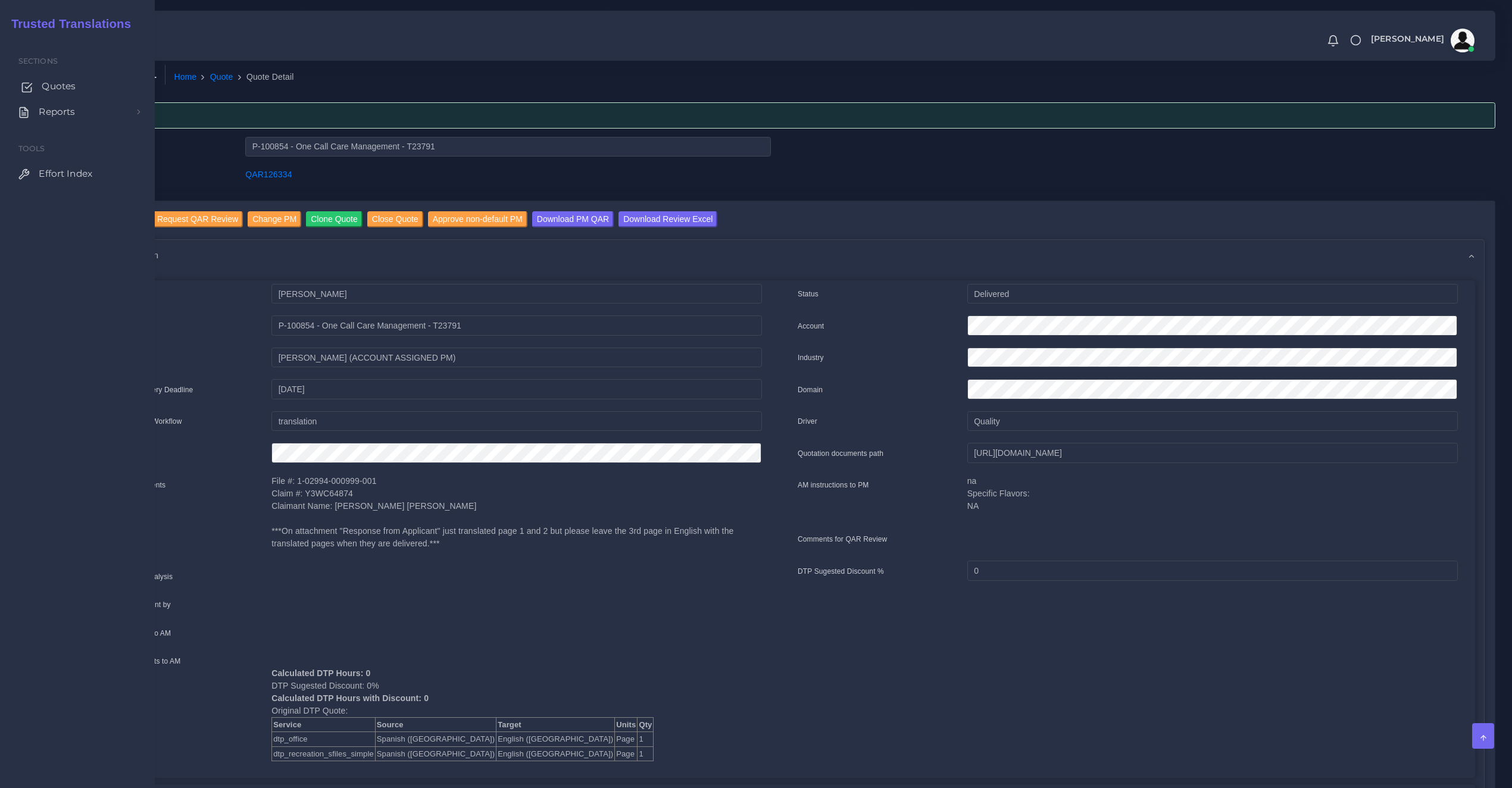
click at [45, 91] on span "Quotes" at bounding box center [58, 86] width 34 height 13
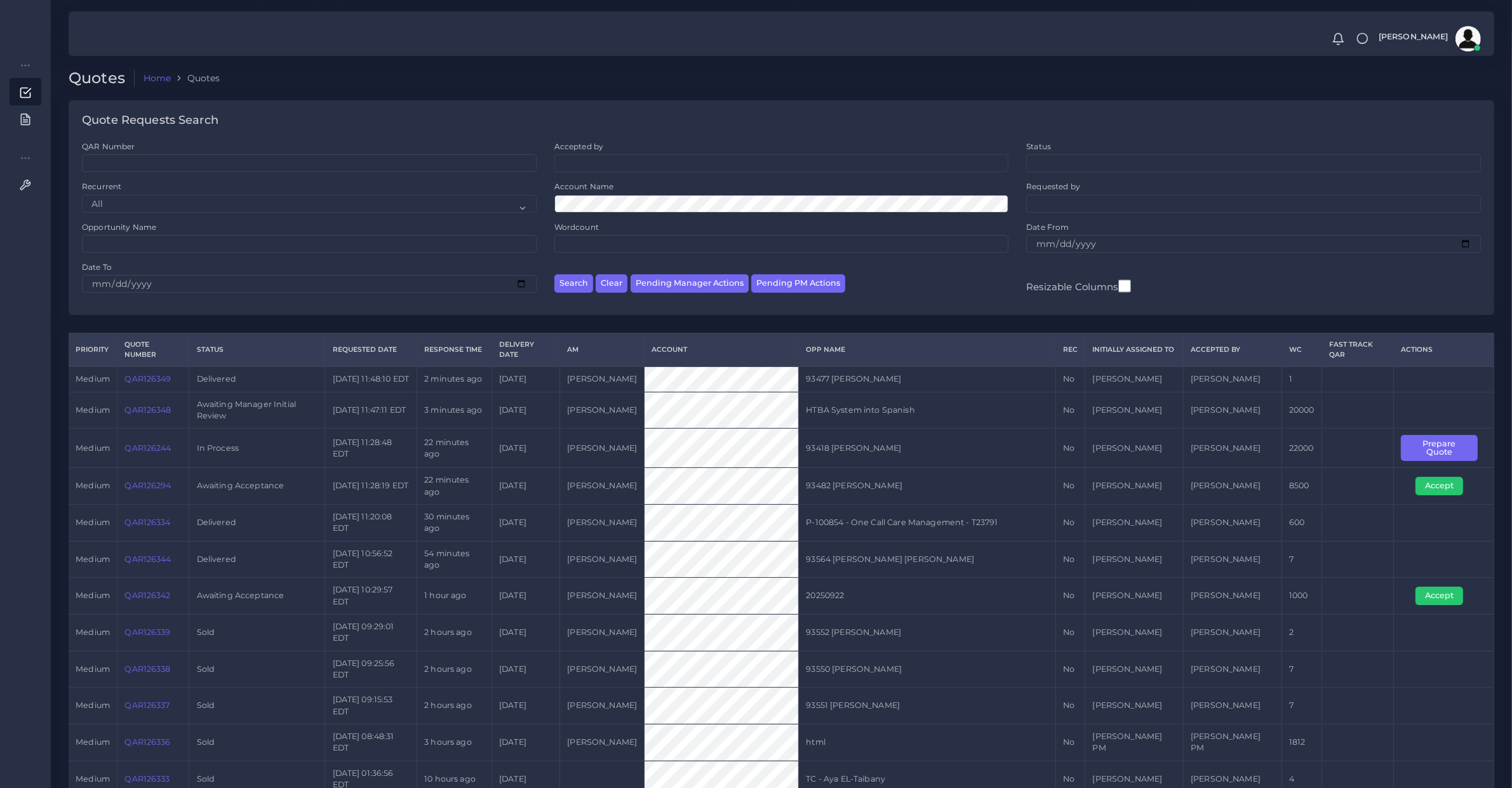
click at [151, 467] on td "QAR126244" at bounding box center [154, 448] width 72 height 39
copy link "QAR126244"
click at [1418, 460] on button "Prepare Quote" at bounding box center [1440, 448] width 77 height 26
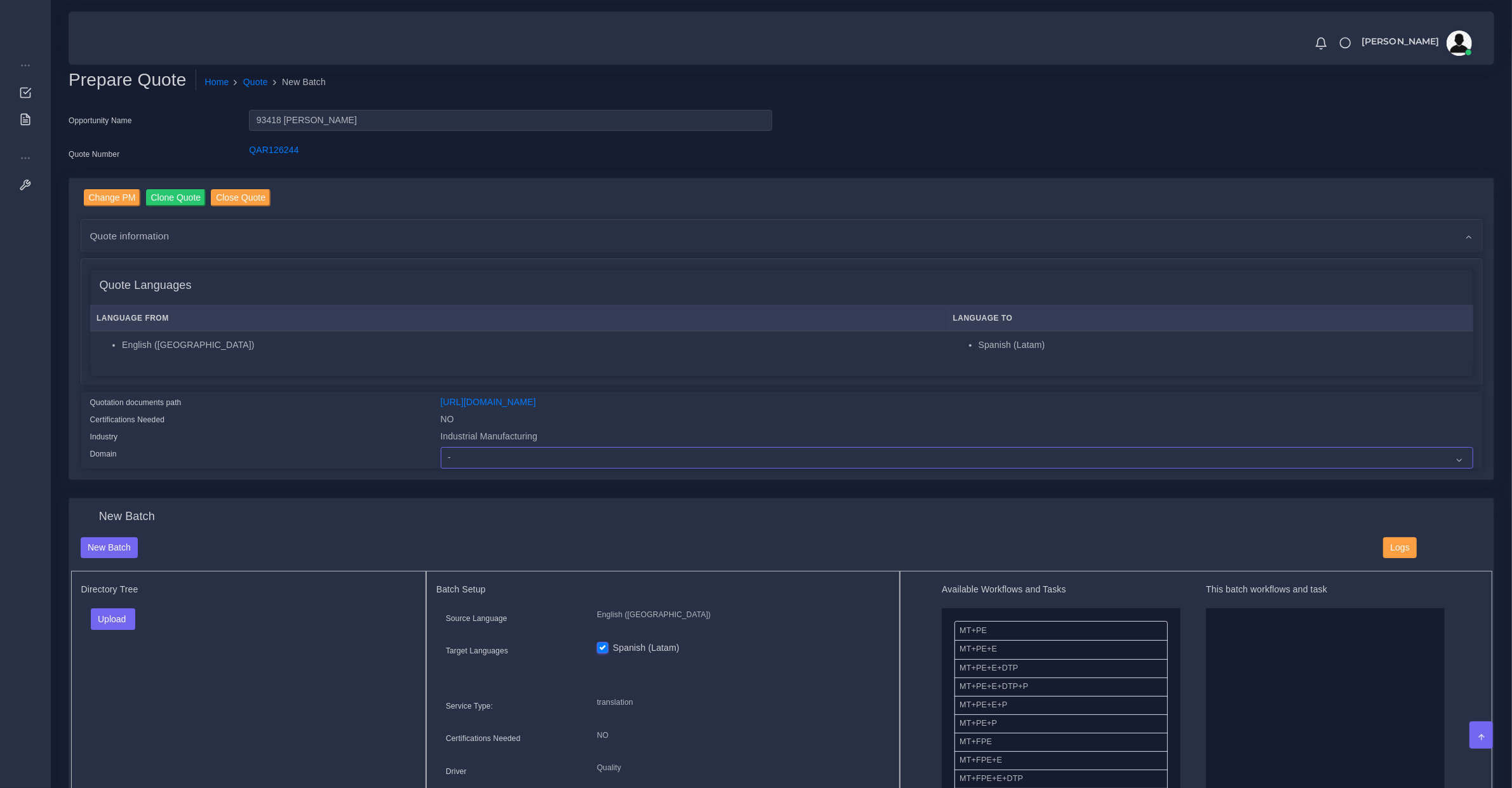
click at [582, 448] on select "- Advertising and Media Agriculture, Forestry and Fishing Architecture, Buildin…" at bounding box center [957, 458] width 1033 height 22
select select "Industrial Electronics"
click at [441, 447] on select "- Advertising and Media Agriculture, Forestry and Fishing Architecture, Buildin…" at bounding box center [957, 458] width 1033 height 22
click at [535, 397] on link "[URL][DOMAIN_NAME]" at bounding box center [488, 402] width 95 height 10
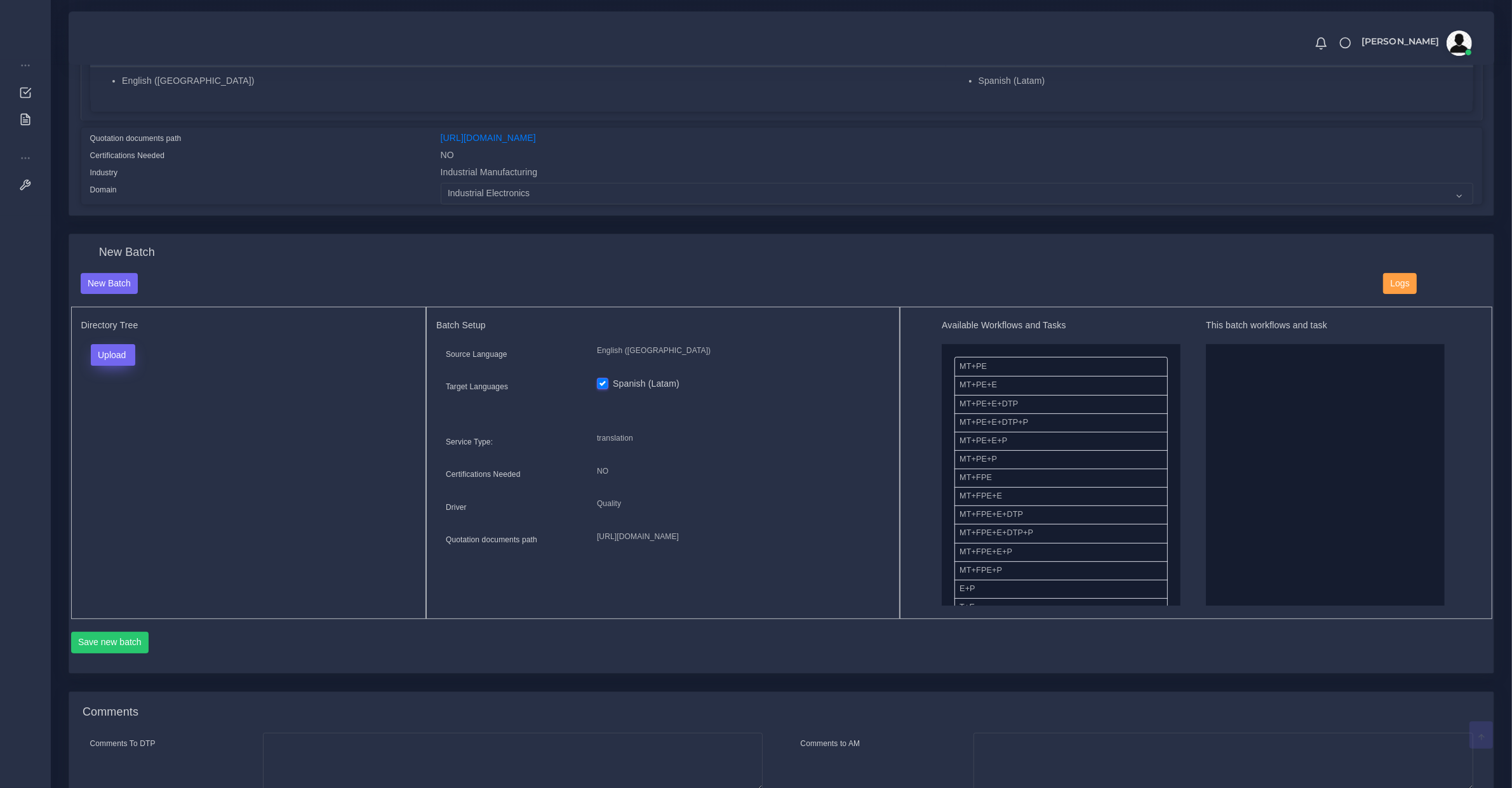
drag, startPoint x: 118, startPoint y: 340, endPoint x: 108, endPoint y: 348, distance: 12.8
click at [108, 345] on div "Directory Tree Upload Folder Files un/check all" at bounding box center [249, 463] width 356 height 313
click at [108, 350] on button "Upload" at bounding box center [113, 354] width 45 height 22
click at [123, 398] on label "Files" at bounding box center [135, 403] width 87 height 16
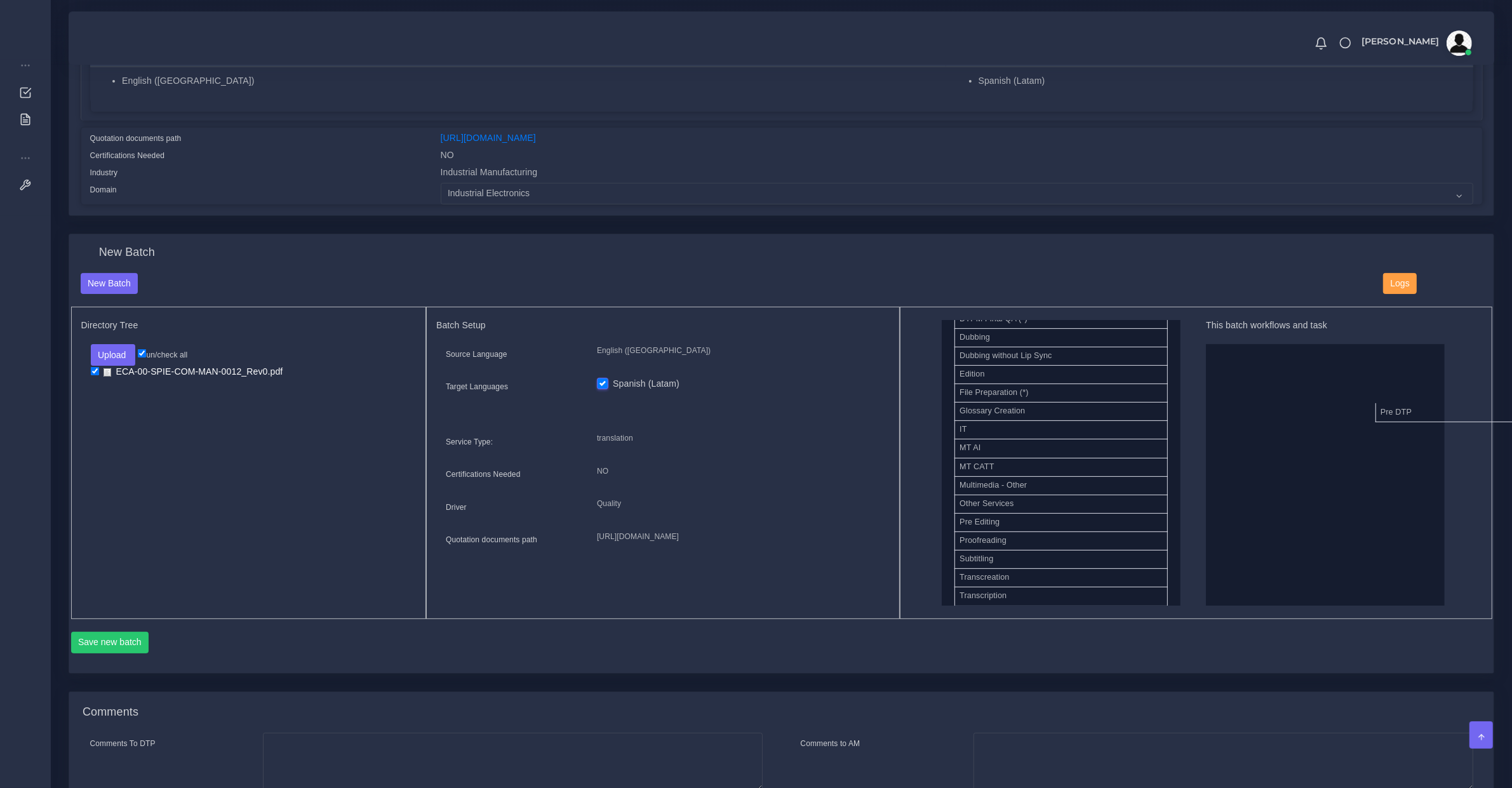
drag, startPoint x: 984, startPoint y: 531, endPoint x: 1342, endPoint y: 413, distance: 376.9
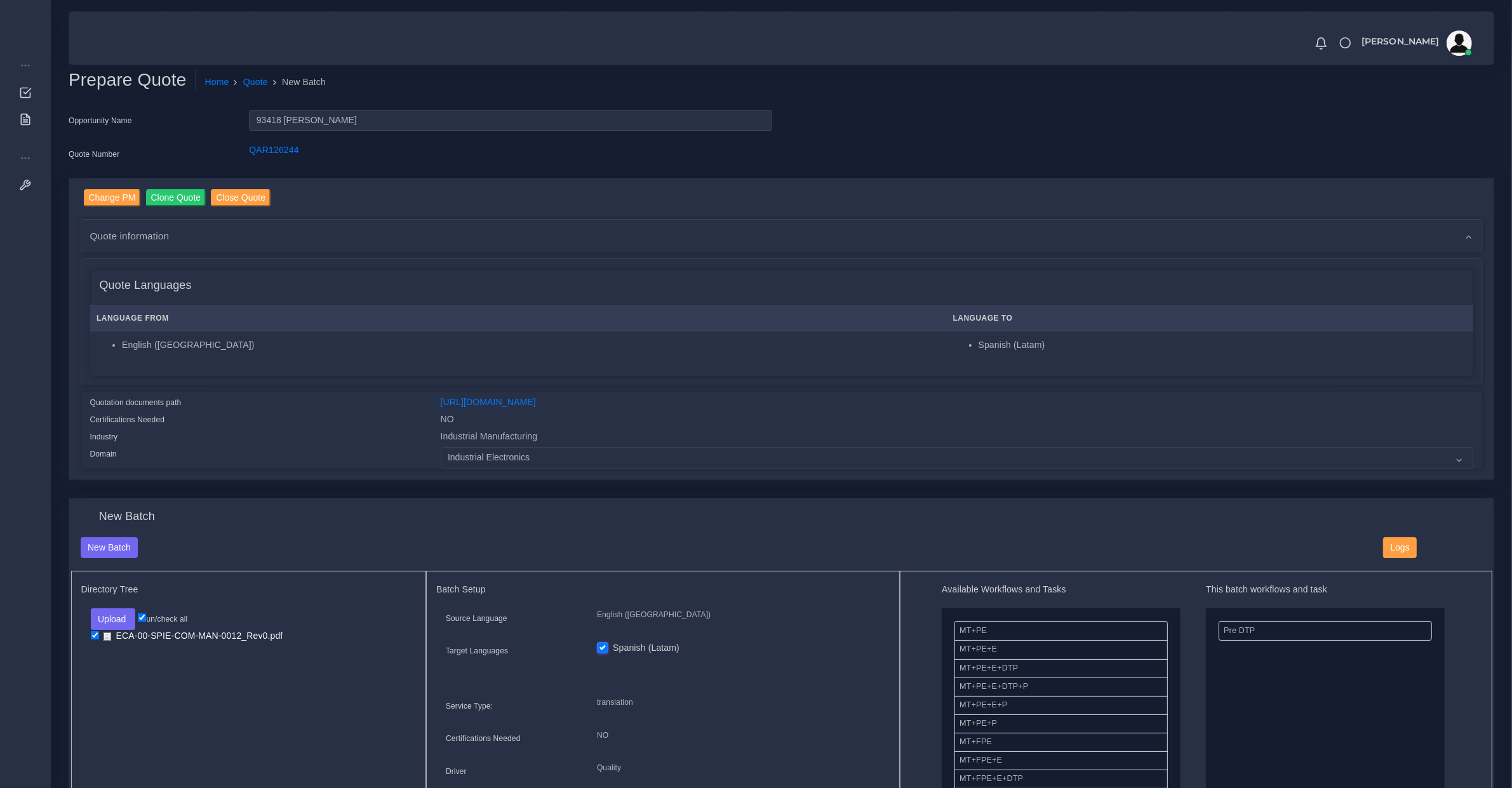
scroll to position [397, 0]
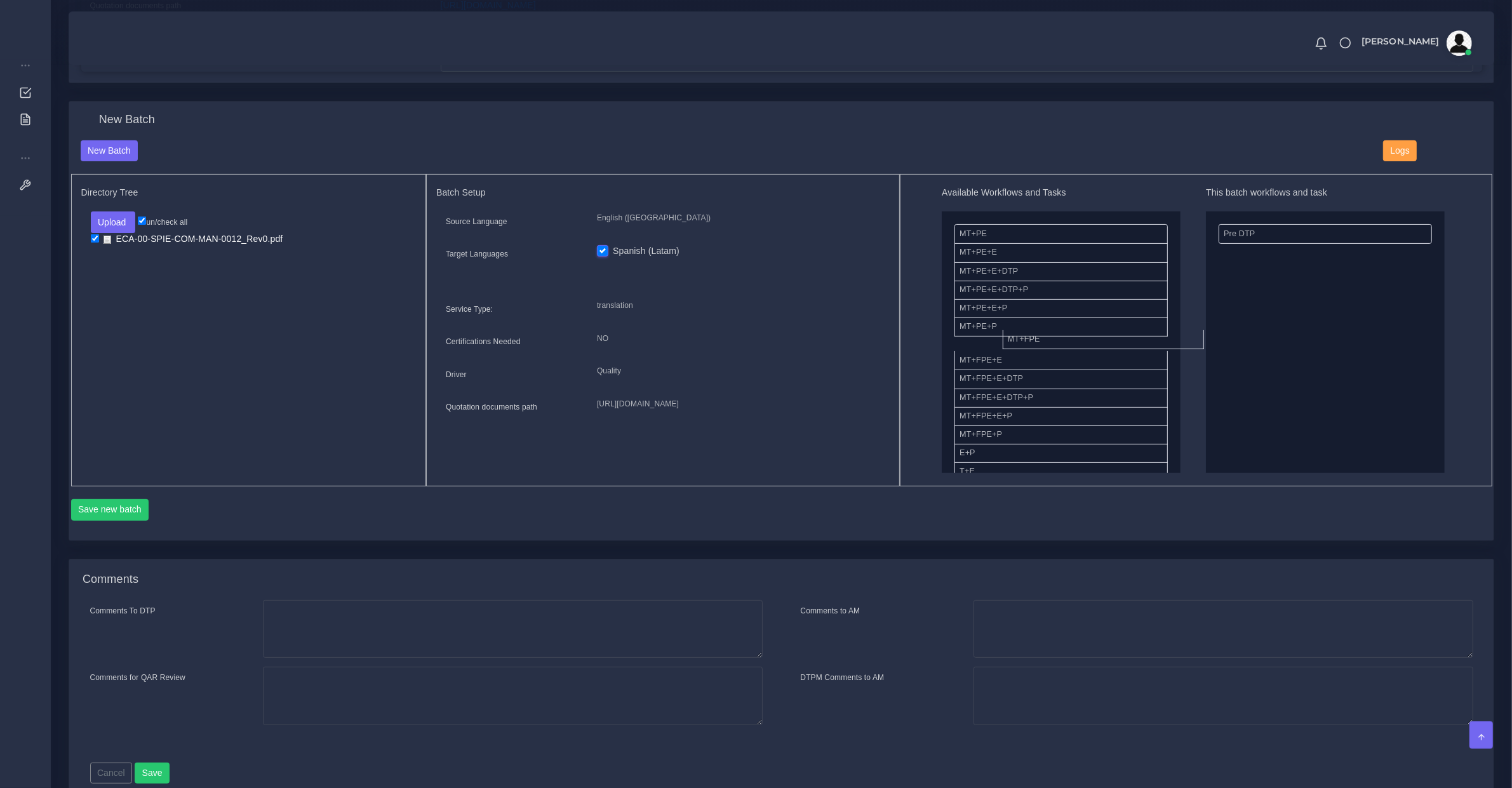
drag, startPoint x: 1013, startPoint y: 344, endPoint x: 1397, endPoint y: 303, distance: 386.2
drag, startPoint x: 1019, startPoint y: 402, endPoint x: 1322, endPoint y: 371, distance: 304.6
drag, startPoint x: 1037, startPoint y: 335, endPoint x: 1316, endPoint y: 368, distance: 280.9
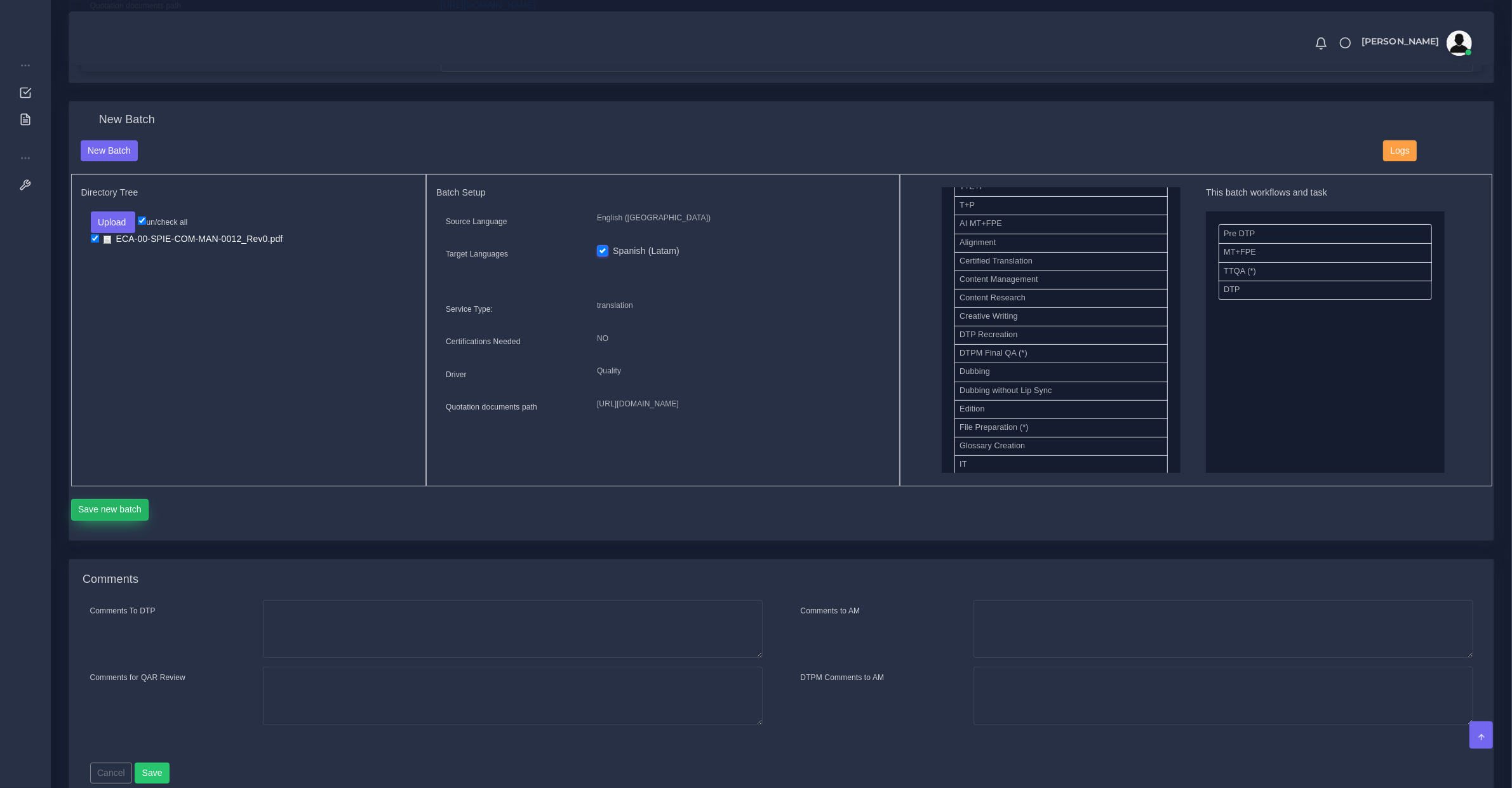
click at [92, 511] on button "Save new batch" at bounding box center [110, 510] width 78 height 22
